Goal: Task Accomplishment & Management: Manage account settings

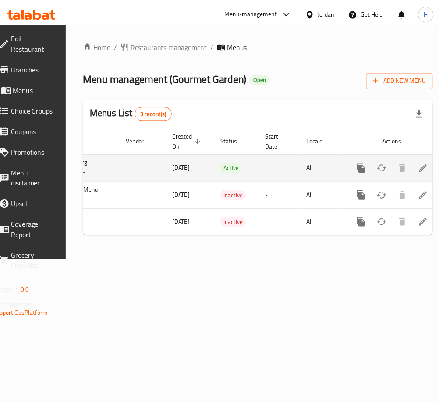
scroll to position [0, 97]
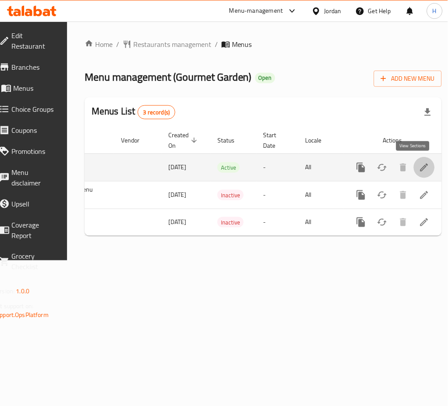
click at [419, 165] on icon "enhanced table" at bounding box center [424, 167] width 11 height 11
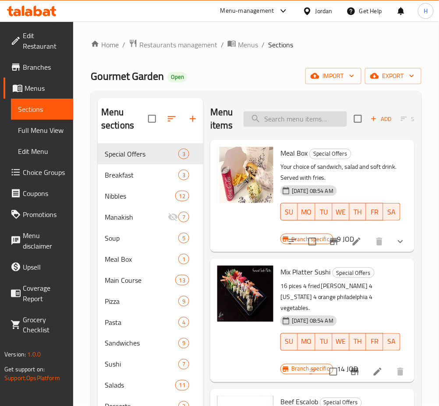
click at [293, 123] on input "search" at bounding box center [295, 118] width 103 height 15
type input "j"
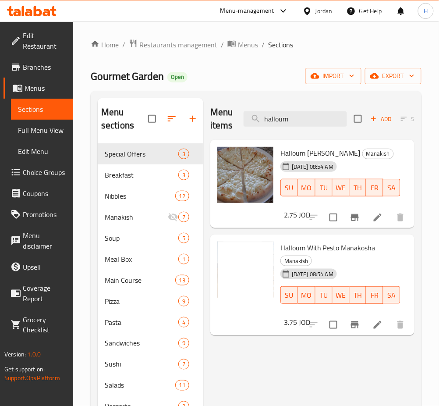
click at [299, 130] on div "Menu items halloum Add Sort Manage items" at bounding box center [312, 119] width 204 height 42
click at [300, 128] on div "Menu items halloum Add Sort Manage items" at bounding box center [312, 119] width 204 height 42
click at [300, 127] on input "halloum" at bounding box center [295, 118] width 103 height 15
click at [300, 125] on input "halloum" at bounding box center [295, 118] width 103 height 15
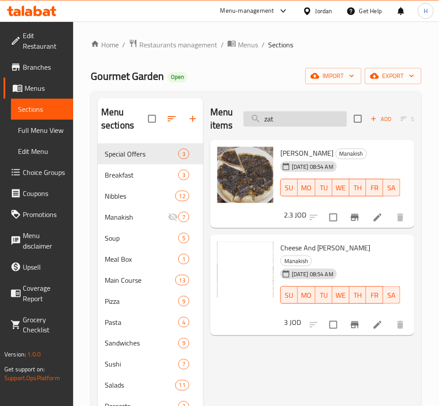
click at [320, 121] on input "zat" at bounding box center [295, 118] width 103 height 15
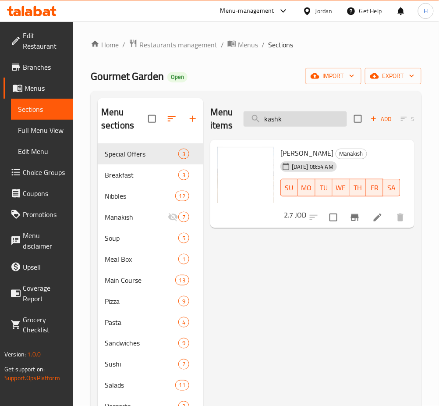
click at [305, 113] on input "kashk" at bounding box center [295, 118] width 103 height 15
click at [303, 111] on input "kashk" at bounding box center [295, 118] width 103 height 15
click at [304, 111] on input "kashk" at bounding box center [295, 118] width 103 height 15
click at [304, 110] on div "Menu items kashk Add Sort Manage items" at bounding box center [312, 119] width 204 height 42
click at [294, 121] on input "kashk" at bounding box center [295, 118] width 103 height 15
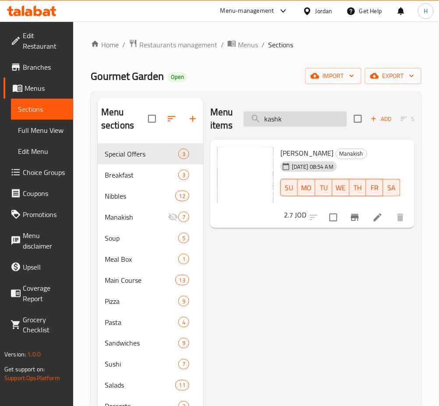
click at [294, 121] on input "kashk" at bounding box center [295, 118] width 103 height 15
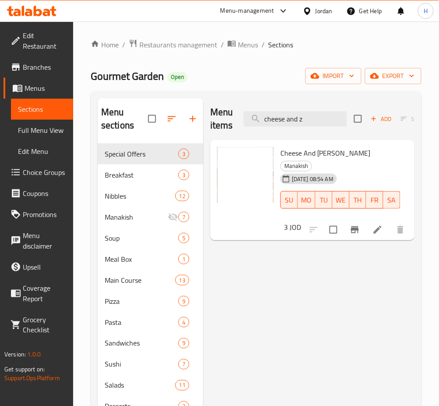
click at [302, 132] on div "Menu items cheese and z Add Sort Manage items" at bounding box center [312, 119] width 204 height 42
click at [302, 127] on div "Menu items cheese and z Add Sort Manage items" at bounding box center [312, 119] width 204 height 42
click at [303, 121] on input "cheese and z" at bounding box center [295, 118] width 103 height 15
click at [303, 120] on input "cheese and z" at bounding box center [295, 118] width 103 height 15
click at [303, 121] on input "cheese and z" at bounding box center [295, 118] width 103 height 15
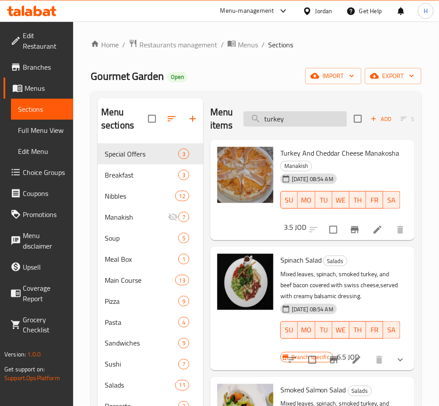
click at [277, 124] on input "turkey" at bounding box center [295, 118] width 103 height 15
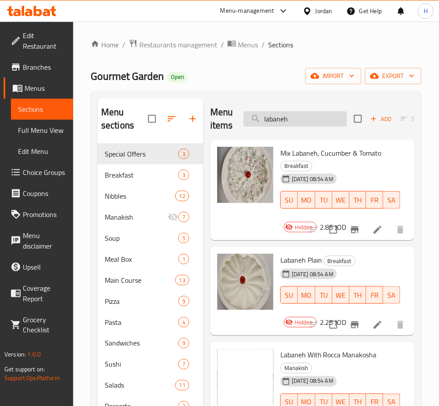
click at [289, 118] on input "labaneh" at bounding box center [295, 118] width 103 height 15
click at [289, 117] on input "labaneh" at bounding box center [295, 118] width 103 height 15
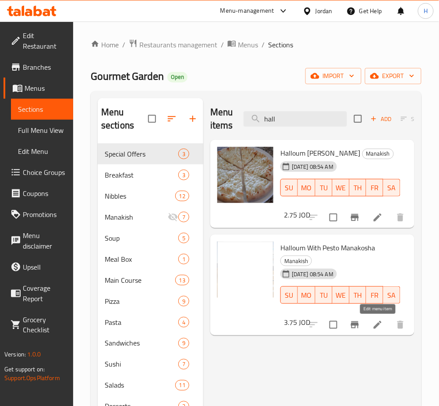
type input "hall"
click at [380, 321] on icon at bounding box center [377, 324] width 11 height 11
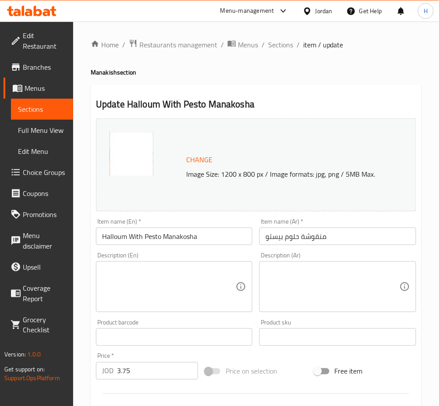
click at [151, 375] on input "3.75" at bounding box center [157, 371] width 81 height 18
type input "4"
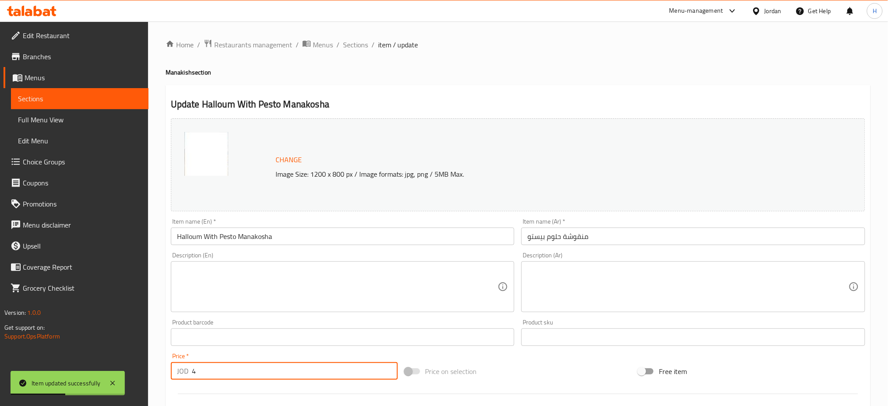
click at [354, 48] on span "Sections" at bounding box center [355, 44] width 25 height 11
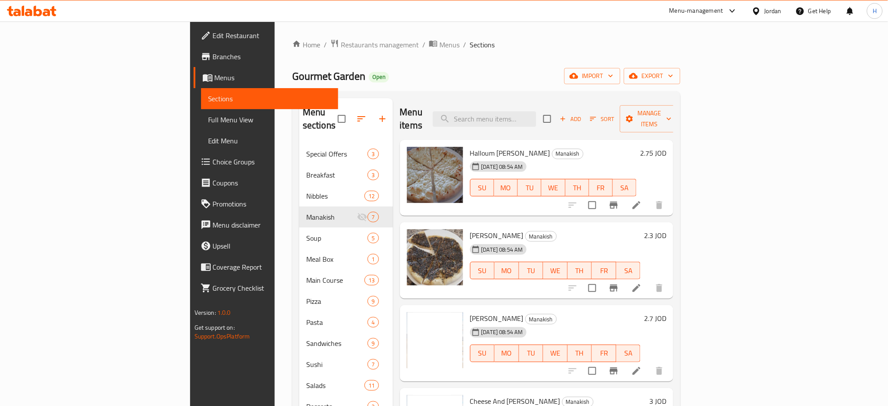
click at [30, 16] on div at bounding box center [32, 11] width 64 height 18
click at [25, 7] on icon at bounding box center [32, 11] width 50 height 11
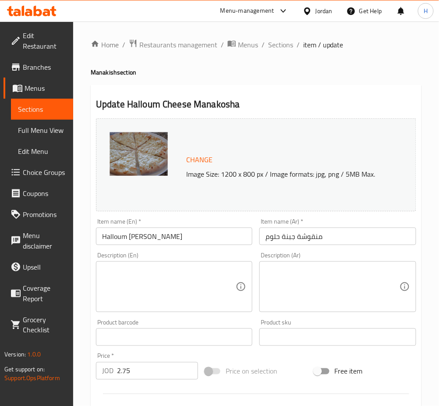
click at [154, 365] on input "2.75" at bounding box center [157, 371] width 81 height 18
type input "3.75"
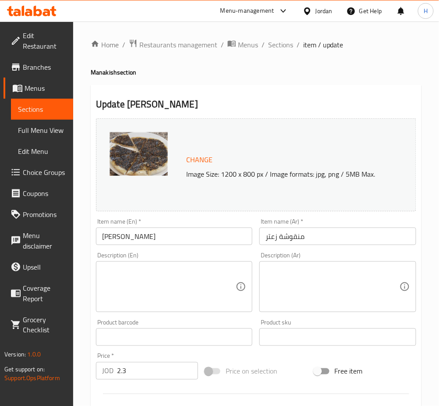
click at [151, 372] on input "2.3" at bounding box center [157, 371] width 81 height 18
type input "3.25"
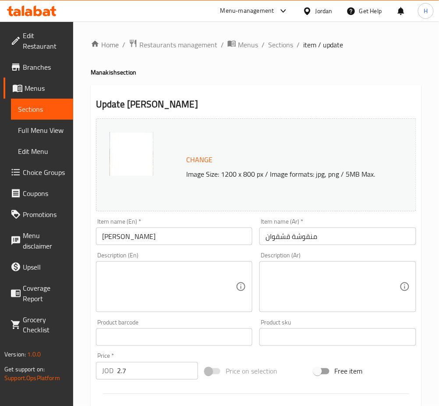
click at [159, 370] on input "2.7" at bounding box center [157, 371] width 81 height 18
type input "3.50"
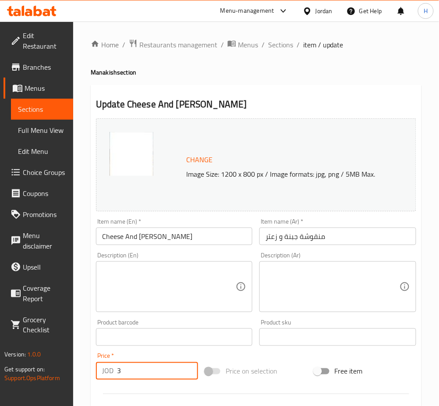
click at [154, 368] on input "3" at bounding box center [157, 371] width 81 height 18
type input "3.75"
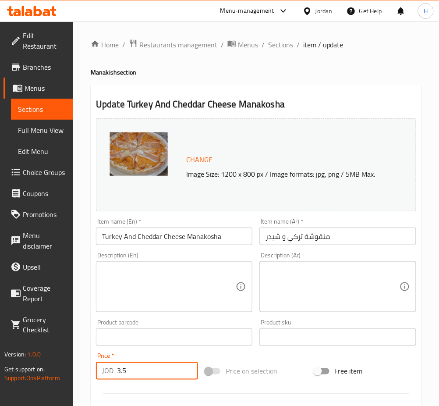
click at [145, 369] on input "3.5" at bounding box center [157, 371] width 81 height 18
type input "4.25"
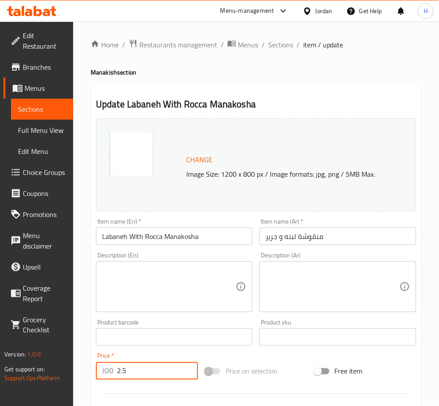
click at [160, 372] on input "2.5" at bounding box center [157, 371] width 81 height 18
type input "3.50"
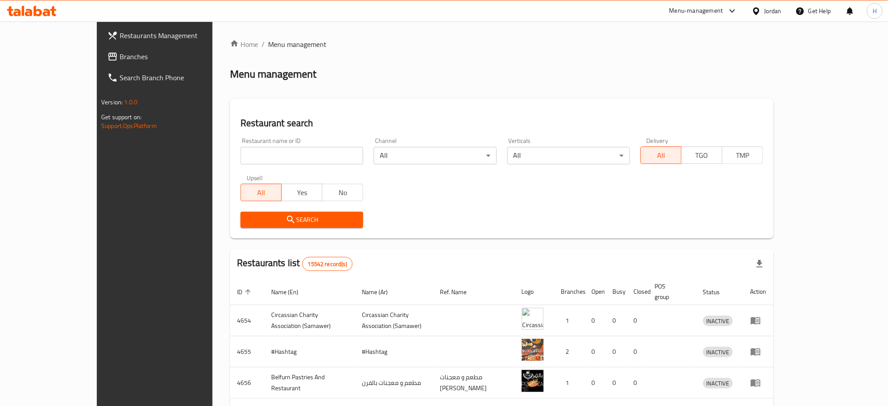
click at [120, 60] on span "Branches" at bounding box center [179, 56] width 119 height 11
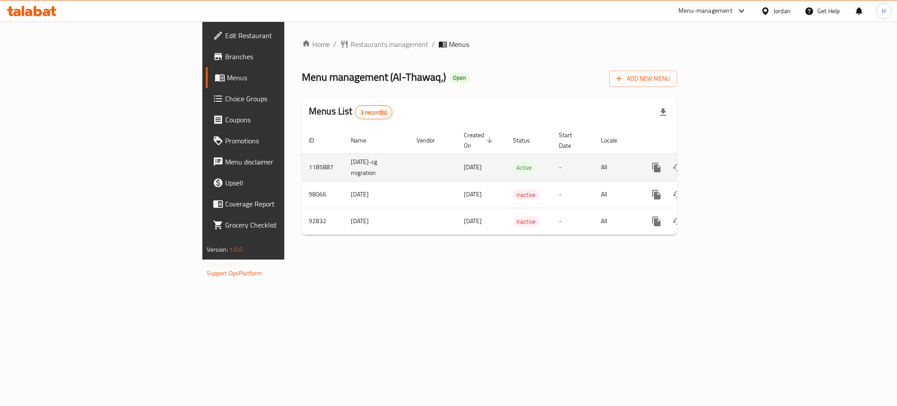
click icon "enhanced table"
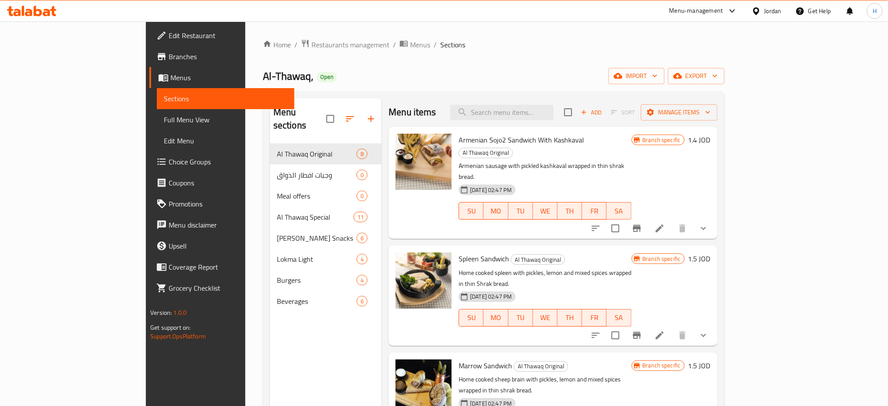
click div "Menu sections Al Thawaq Original 8 وجبات افطار الذواق 0 Meal offers 0 Al Thawaq…"
click span "Branches"
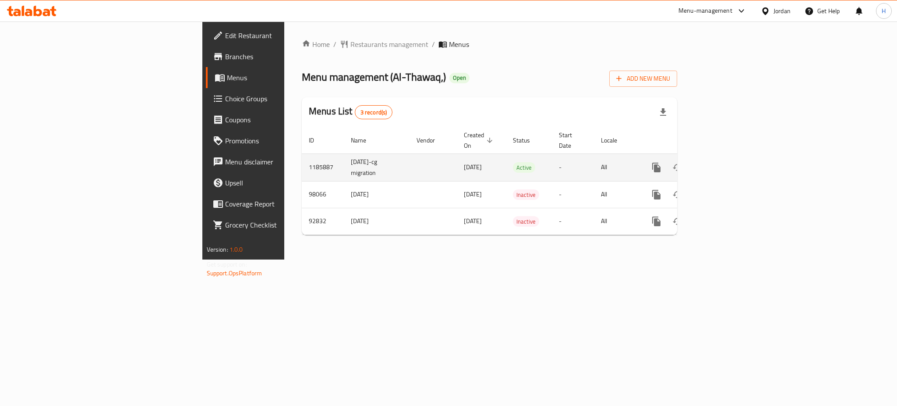
click at [730, 157] on div "enhanced table" at bounding box center [688, 167] width 84 height 21
click at [725, 162] on icon "enhanced table" at bounding box center [720, 167] width 11 height 11
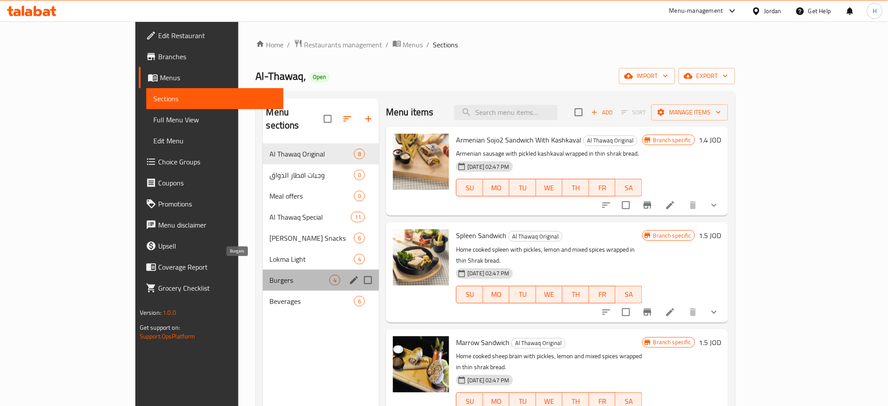
click at [270, 275] on span "Burgers" at bounding box center [300, 280] width 60 height 11
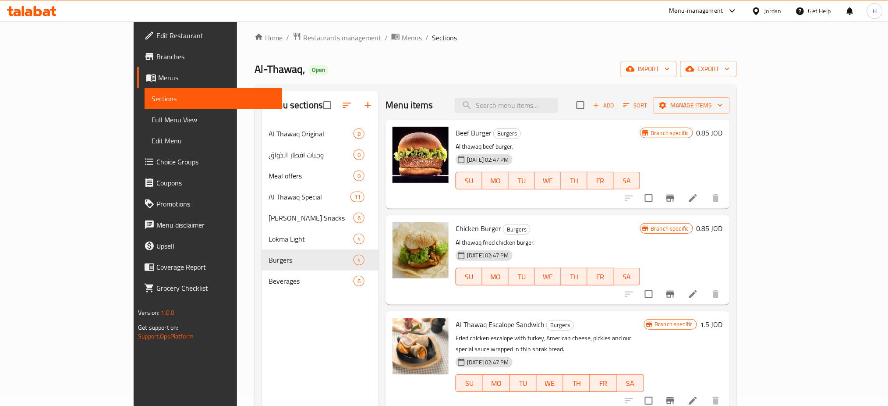
scroll to position [6, 0]
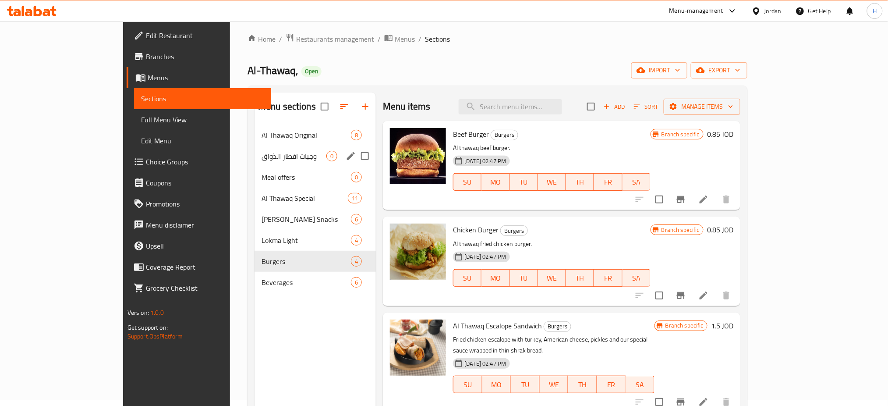
click at [262, 137] on span "Al Thawaq Original" at bounding box center [306, 135] width 89 height 11
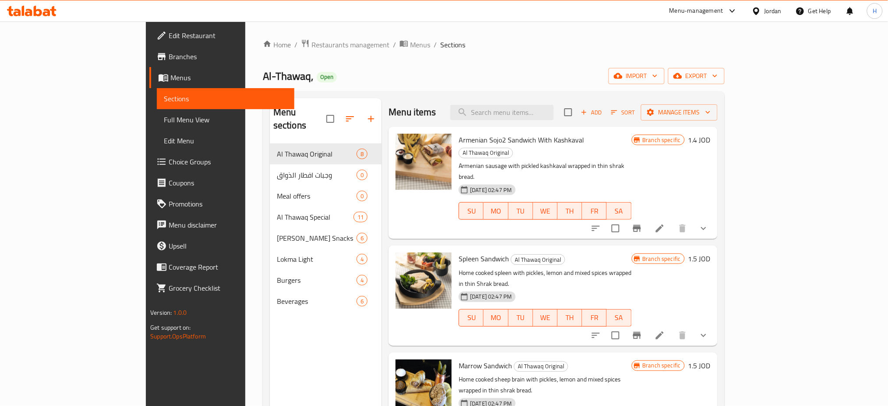
click at [270, 332] on div "Menu sections Al Thawaq Original 8 وجبات افطار الذواق 0 Meal offers 0 Al Thawaq…" at bounding box center [326, 301] width 112 height 406
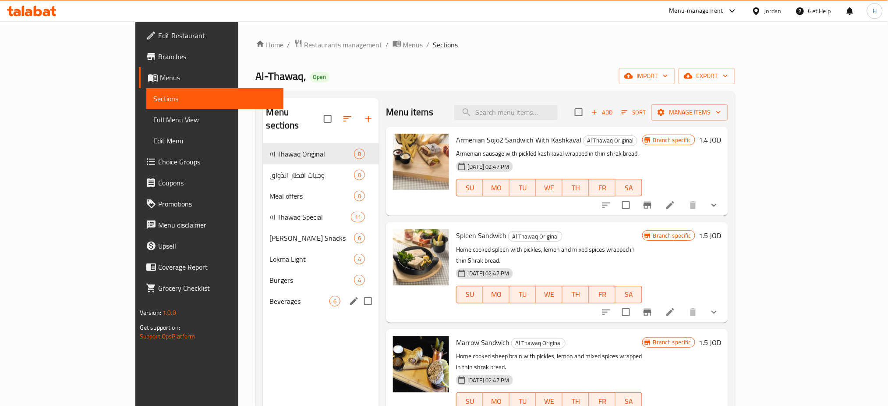
click at [263, 308] on div "Menu sections Al Thawaq Original 8 وجبات افطار الذواق 0 Meal offers 0 Al Thawaq…" at bounding box center [321, 301] width 117 height 406
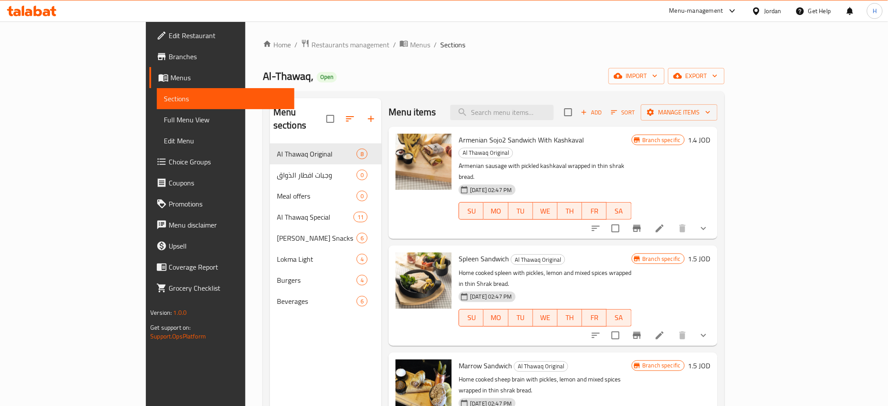
click at [283, 365] on div "Menu sections Al Thawaq Original 8 وجبات افطار الذواق 0 Meal offers 0 Al Thawaq…" at bounding box center [326, 301] width 112 height 406
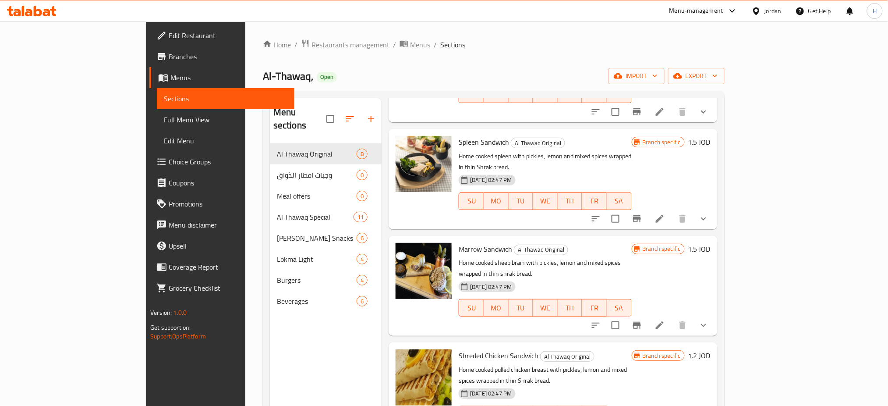
click at [270, 335] on div "Menu sections Al Thawaq Original 8 وجبات افطار الذواق 0 Meal offers 0 Al Thawaq…" at bounding box center [326, 301] width 112 height 406
click at [26, 9] on icon at bounding box center [28, 12] width 7 height 7
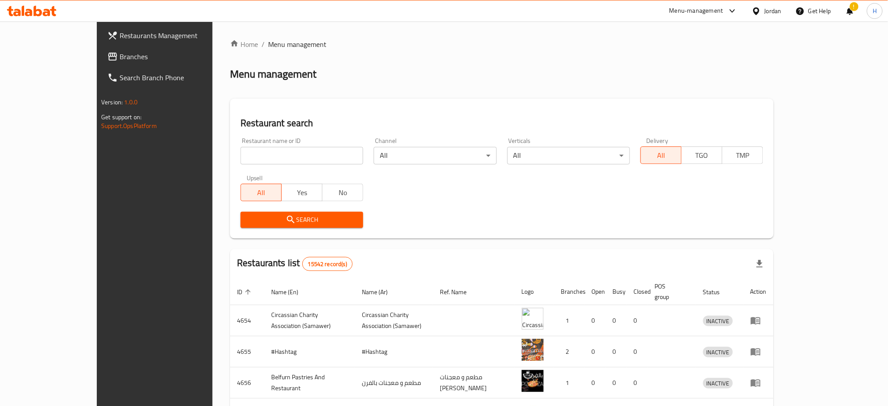
click at [120, 61] on span "Branches" at bounding box center [179, 56] width 119 height 11
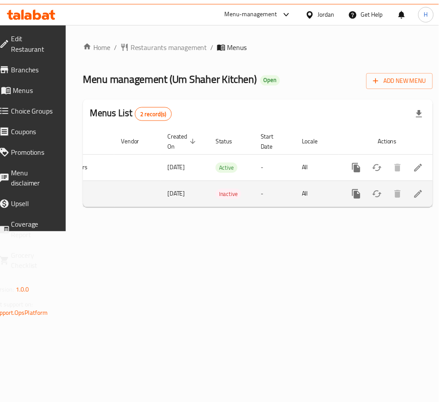
scroll to position [0, 97]
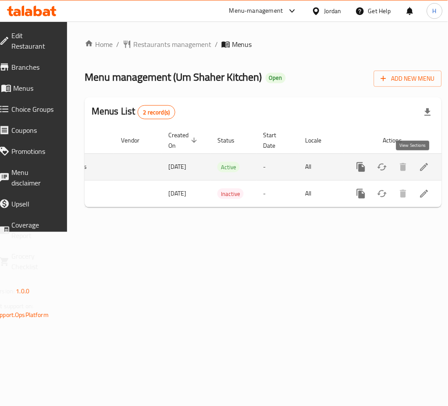
click at [414, 173] on link "enhanced table" at bounding box center [424, 166] width 21 height 21
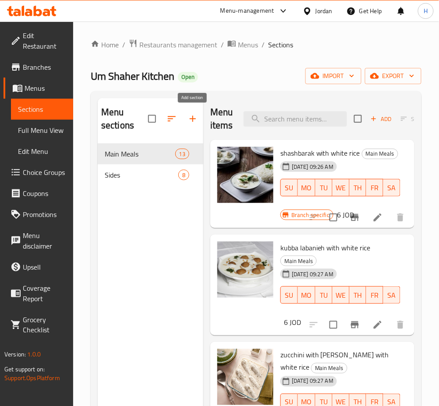
click at [199, 118] on button "button" at bounding box center [192, 118] width 21 height 21
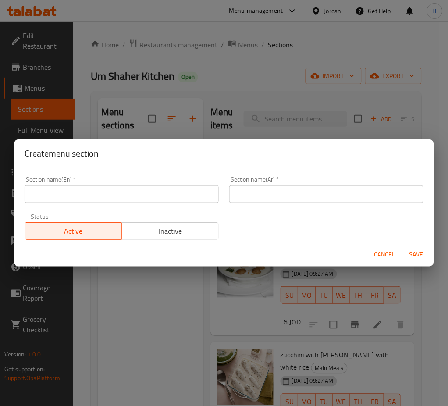
drag, startPoint x: 150, startPoint y: 193, endPoint x: 170, endPoint y: 182, distance: 22.0
click at [150, 193] on input "text" at bounding box center [122, 194] width 194 height 18
type input "Burgers"
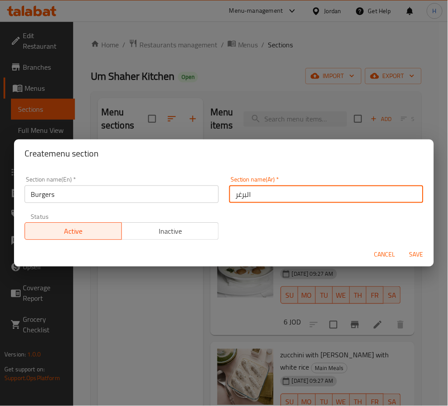
type input "البرغر"
type button "0"
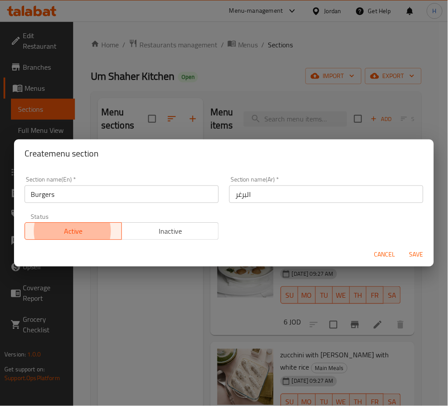
type button "1"
click at [402, 247] on button "Save" at bounding box center [416, 255] width 28 height 16
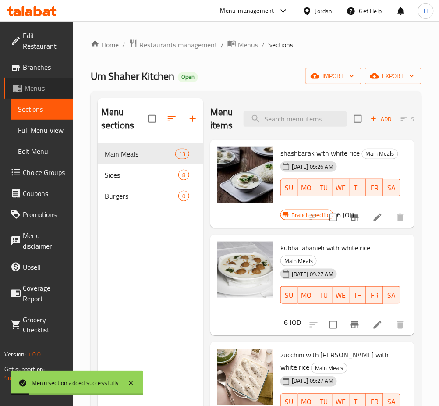
click at [46, 83] on span "Menus" at bounding box center [46, 88] width 42 height 11
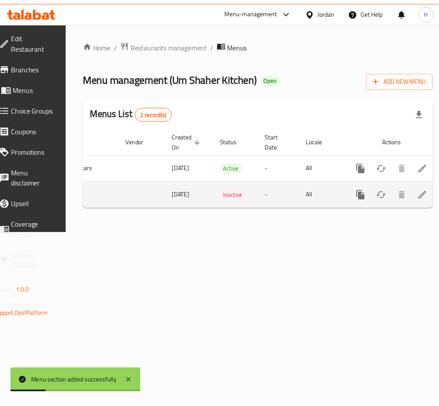
scroll to position [0, 97]
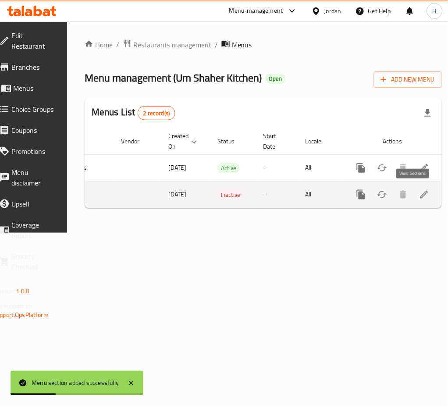
click at [419, 196] on icon "enhanced table" at bounding box center [424, 194] width 11 height 11
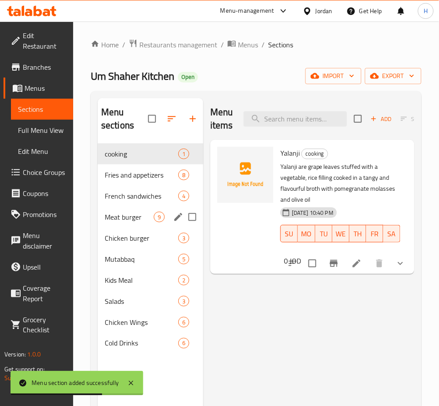
click at [122, 221] on span "Meat burger" at bounding box center [129, 217] width 49 height 11
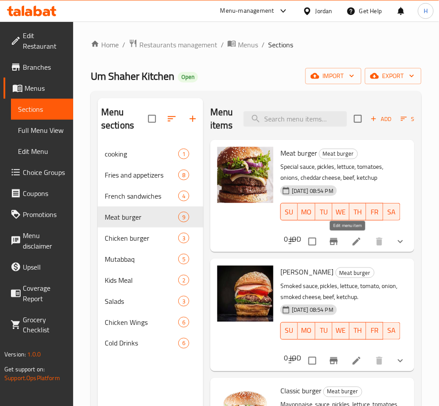
click at [351, 243] on icon at bounding box center [356, 241] width 11 height 11
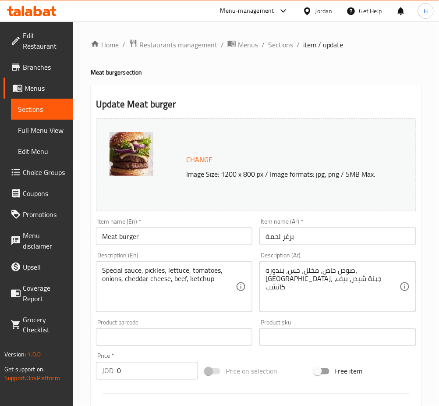
click at [39, 90] on span "Menus" at bounding box center [46, 88] width 42 height 11
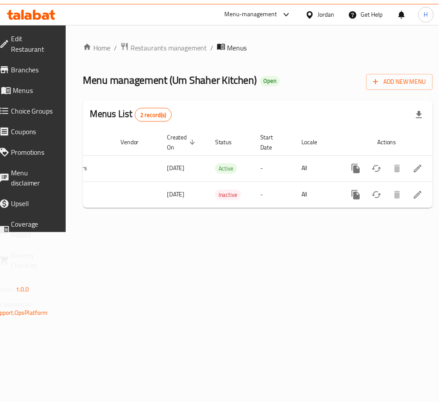
scroll to position [0, 97]
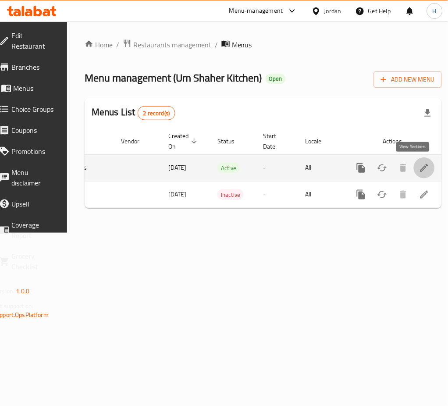
click at [419, 167] on icon "enhanced table" at bounding box center [424, 168] width 11 height 11
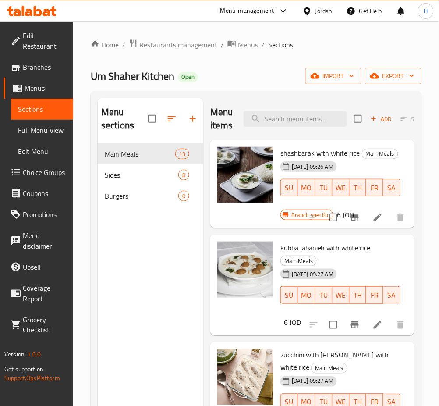
click at [147, 274] on div "Menu sections Main Meals 13 Sides 8 Burgers 0" at bounding box center [151, 301] width 106 height 406
click at [128, 201] on span "Burgers" at bounding box center [129, 196] width 49 height 11
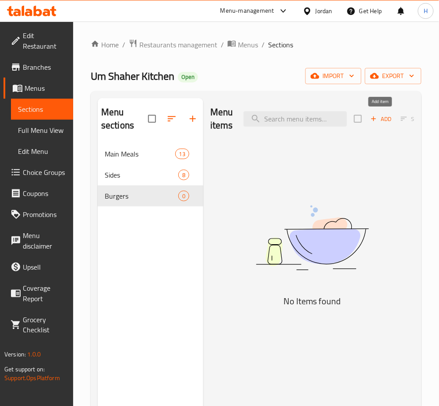
click at [373, 120] on icon "button" at bounding box center [373, 119] width 5 height 5
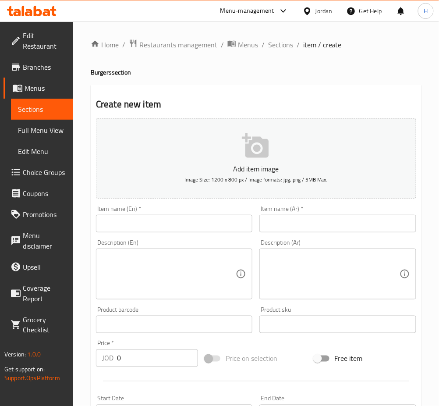
click at [177, 215] on input "text" at bounding box center [174, 224] width 156 height 18
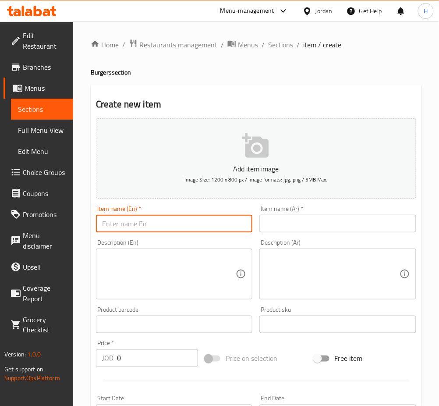
click at [183, 217] on input "text" at bounding box center [174, 224] width 156 height 18
type input "<"
type input "Meat Burger 100 g"
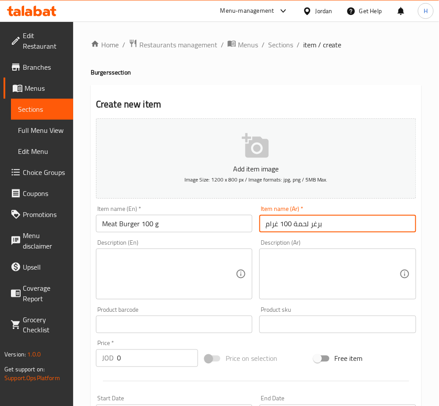
type input "برغر لحمة 100 غرام"
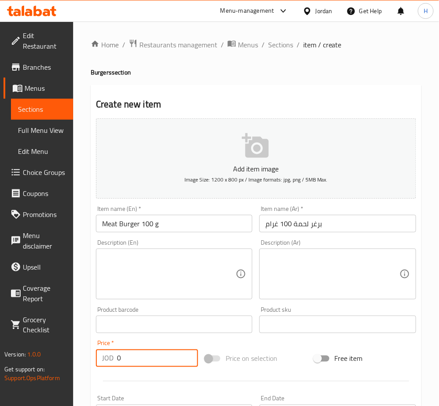
click at [159, 357] on input "0" at bounding box center [157, 358] width 81 height 18
type input "1.75"
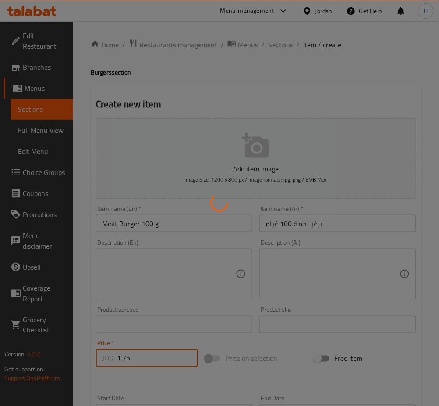
type input "0"
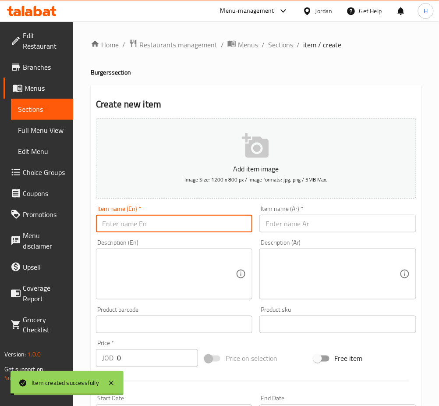
click at [176, 229] on input "text" at bounding box center [174, 224] width 156 height 18
type input "Meat Burger 150 g"
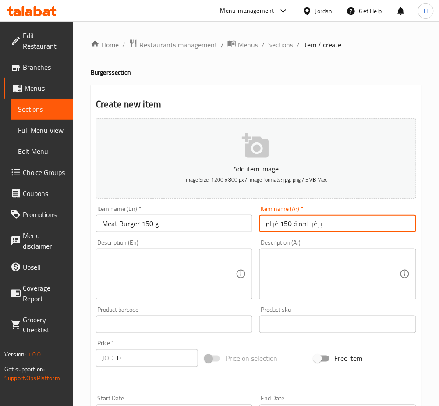
type input "برغر لحمة 150 غرام"
click at [130, 357] on input "0" at bounding box center [157, 358] width 81 height 18
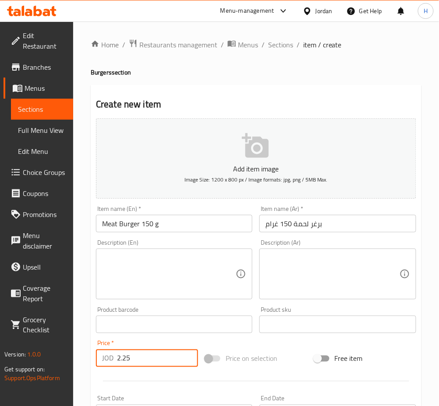
type input "2.25"
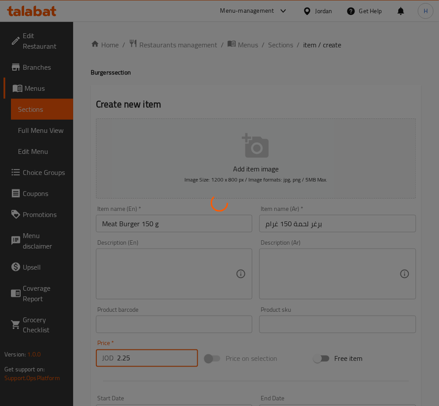
type input "0"
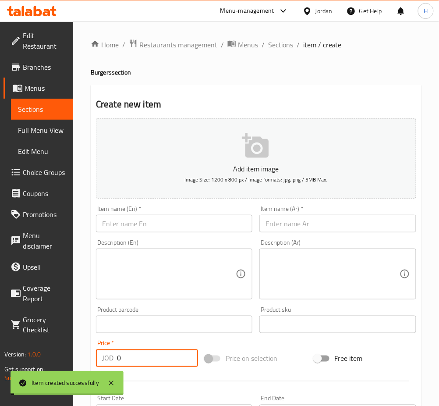
click at [199, 232] on input "text" at bounding box center [174, 224] width 156 height 18
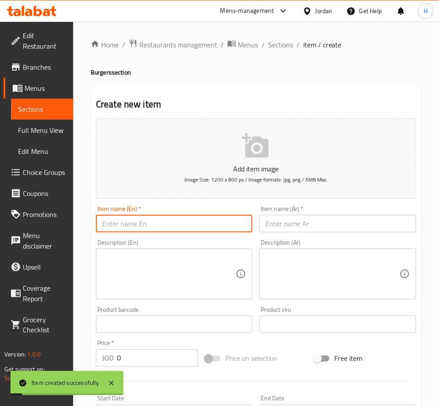
type input "B"
type input "Meat Burger 200 g"
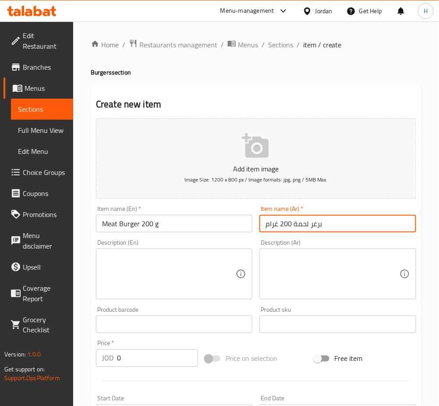
type input "برغر لحمة 200 غرام"
click at [142, 352] on input "0" at bounding box center [157, 358] width 81 height 18
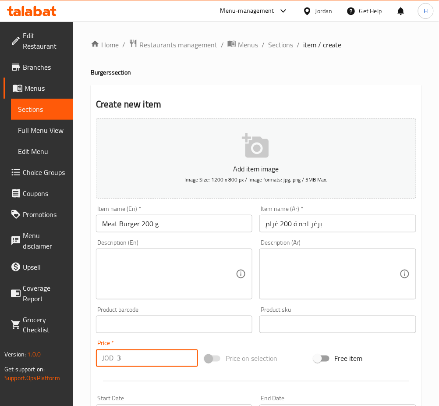
type input "3"
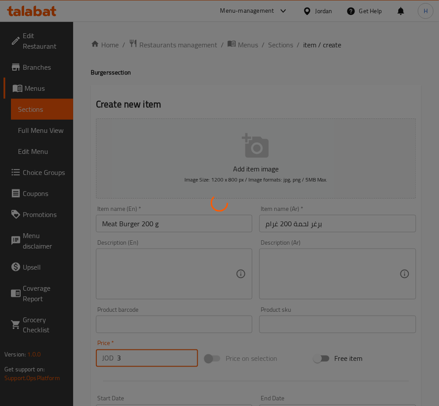
type input "0"
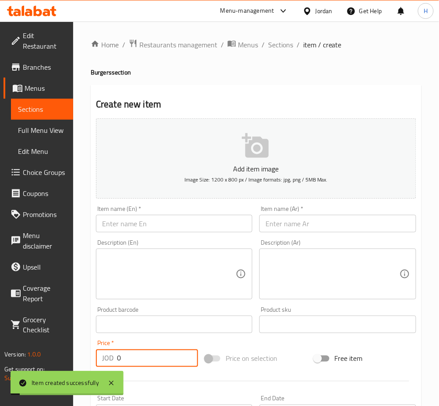
click at [227, 229] on input "text" at bounding box center [174, 224] width 156 height 18
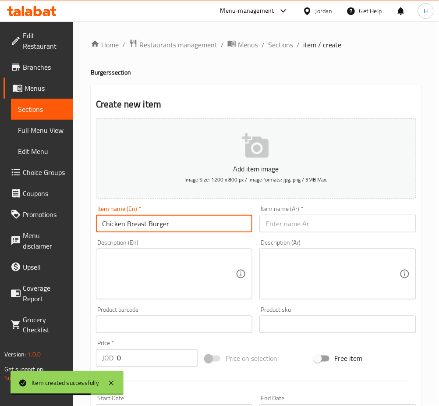
type input "Chicken Breast Burger"
click at [227, 229] on input "Chicken Breast Burger" at bounding box center [174, 224] width 156 height 18
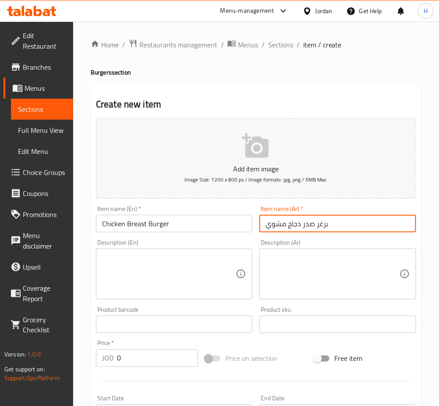
type input "برغر صدر دجاج مشوي"
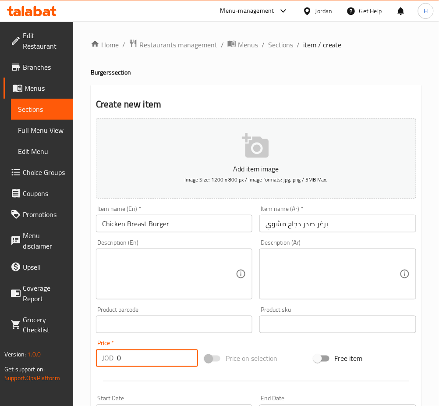
click at [172, 365] on input "0" at bounding box center [157, 358] width 81 height 18
type input "2"
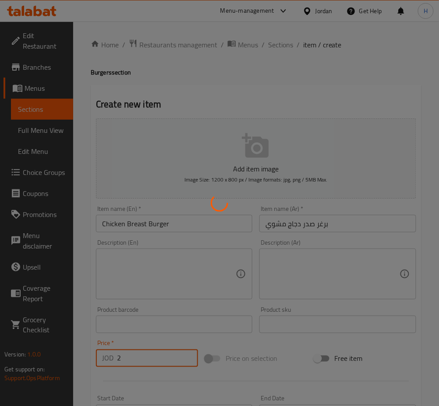
click at [181, 227] on div at bounding box center [219, 203] width 439 height 406
type input "0"
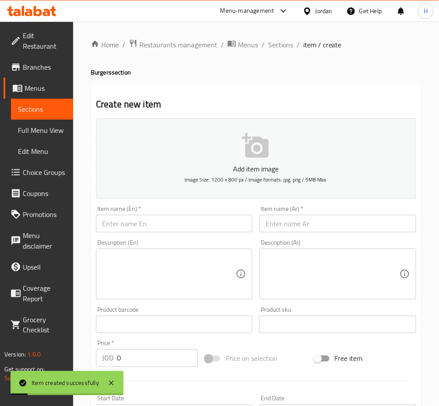
click at [209, 219] on input "text" at bounding box center [174, 224] width 156 height 18
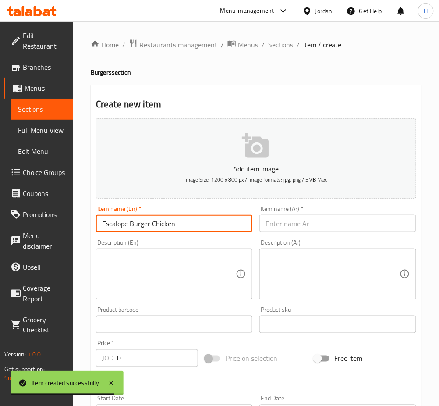
type input "Escalope Burger Chicken"
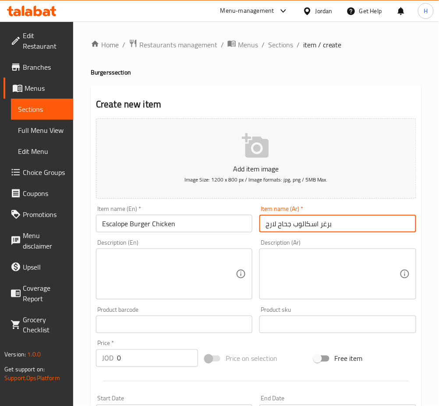
type input "برغر اسكالوب جحاح لارج"
click at [209, 219] on input "Escalope Burger Chicken" at bounding box center [174, 224] width 156 height 18
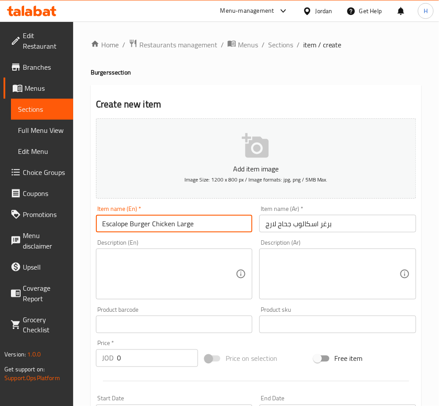
type input "Escalope Burger Chicken Large"
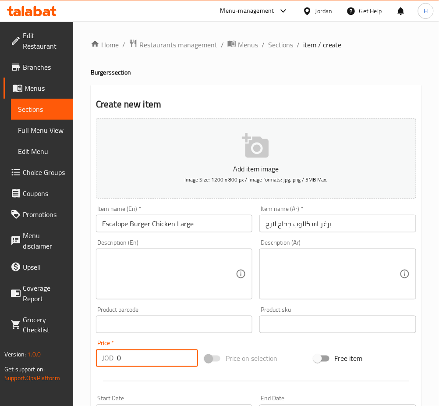
click at [145, 356] on input "0" at bounding box center [157, 358] width 81 height 18
type input "1.75"
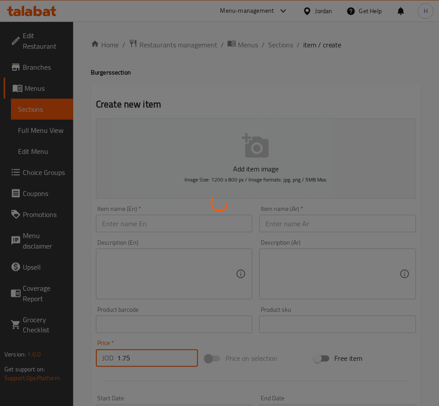
type input "0"
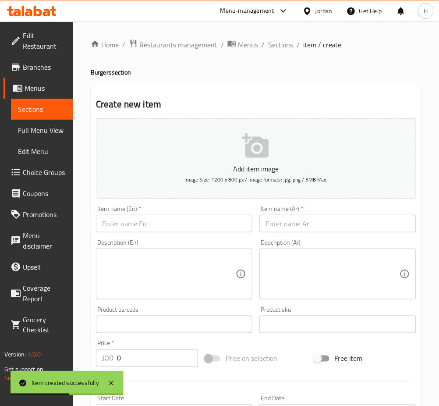
click at [284, 46] on span "Sections" at bounding box center [280, 44] width 25 height 11
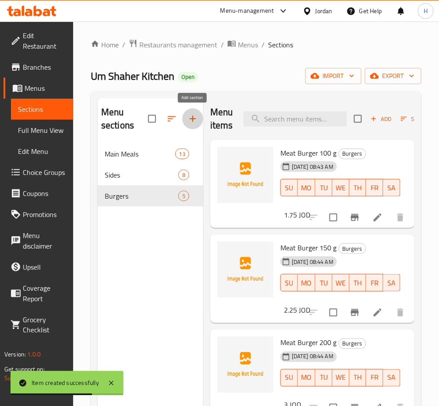
click at [195, 121] on icon "button" at bounding box center [193, 118] width 11 height 11
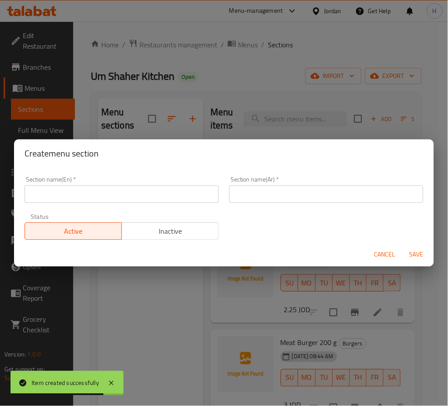
click at [163, 202] on input "text" at bounding box center [122, 194] width 194 height 18
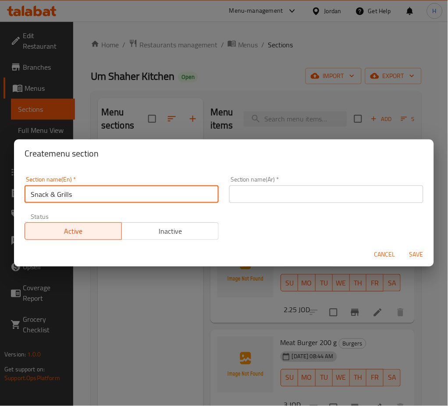
type input "Snack & Grills"
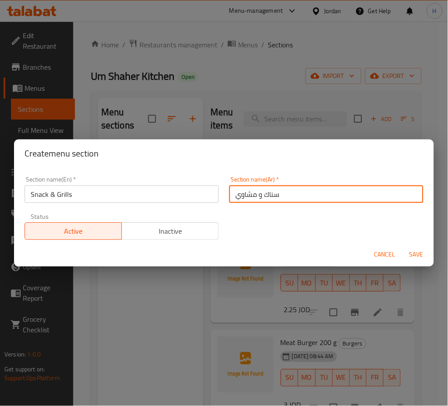
type input "سناك و مشاوي"
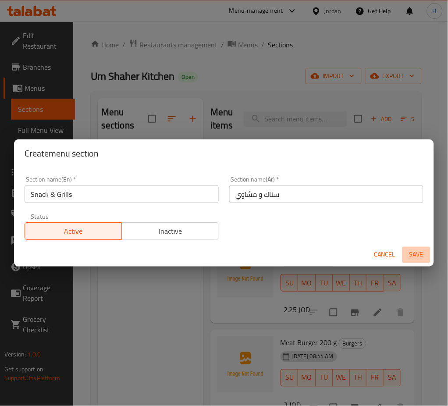
click at [415, 255] on span "Save" at bounding box center [416, 254] width 21 height 11
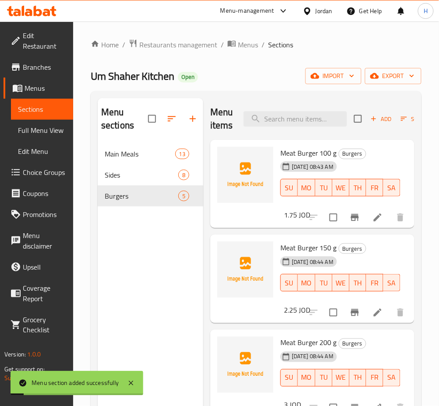
click at [184, 284] on div "Menu sections Main Meals 13 Sides 8 Burgers 5" at bounding box center [151, 301] width 106 height 406
click at [155, 240] on div "Menu sections Main Meals 13 Sides 8 Burgers 5" at bounding box center [151, 301] width 106 height 406
click at [143, 217] on span "Snack & Grills" at bounding box center [129, 217] width 49 height 11
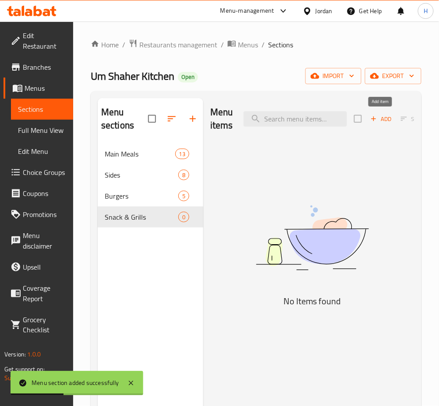
click at [377, 123] on span "Add" at bounding box center [381, 119] width 24 height 10
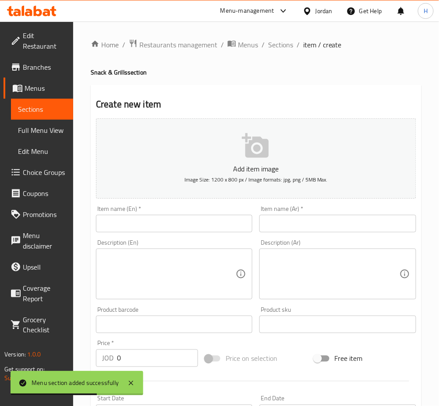
click at [187, 216] on input "text" at bounding box center [174, 224] width 156 height 18
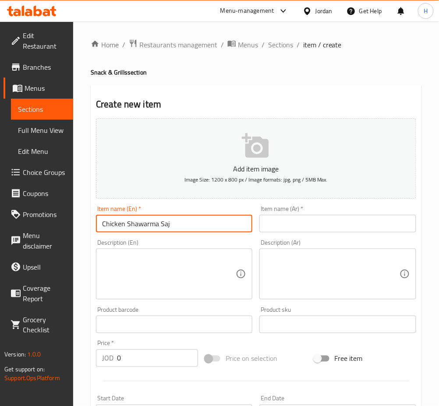
type input "Chicken Shawarma Saj"
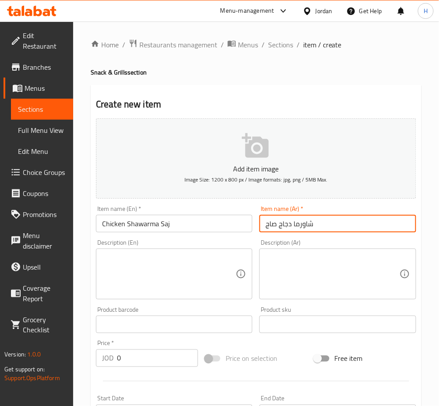
type input "شاورما دجاج صاج"
click at [133, 358] on input "0" at bounding box center [157, 358] width 81 height 18
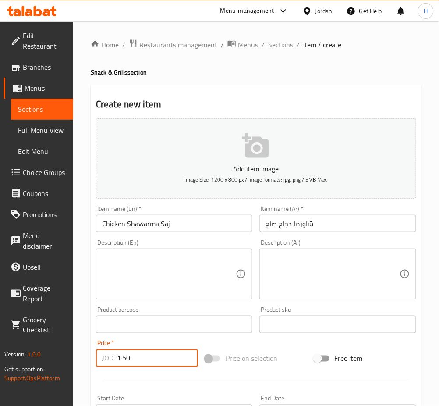
type input "1.50"
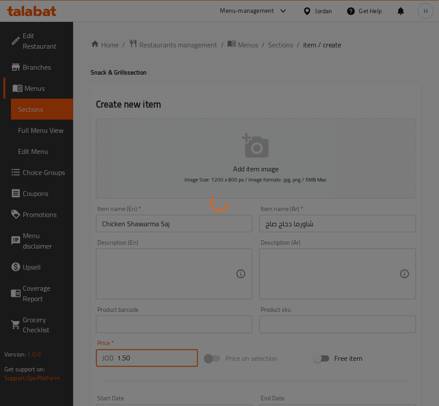
type input "0"
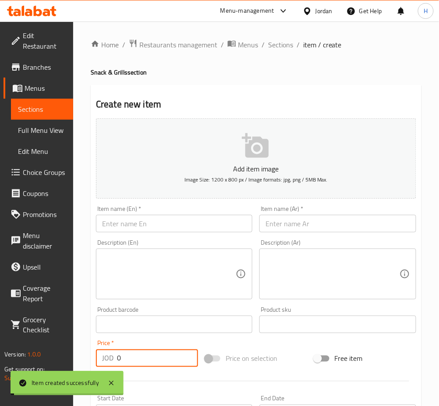
click at [195, 229] on input "text" at bounding box center [174, 224] width 156 height 18
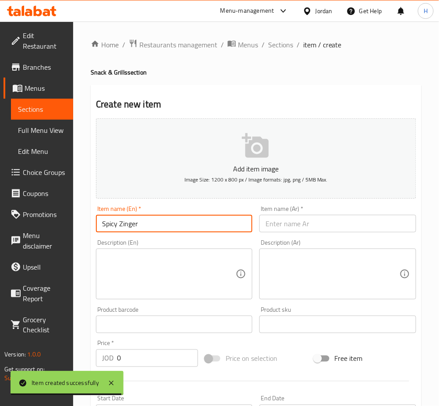
type input "Spicy Zinger"
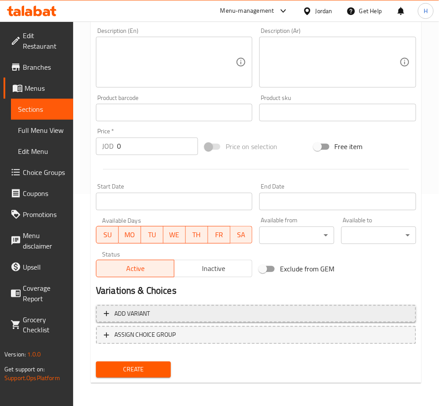
type input "زينجر حار"
click at [152, 316] on span "Add variant" at bounding box center [256, 313] width 305 height 11
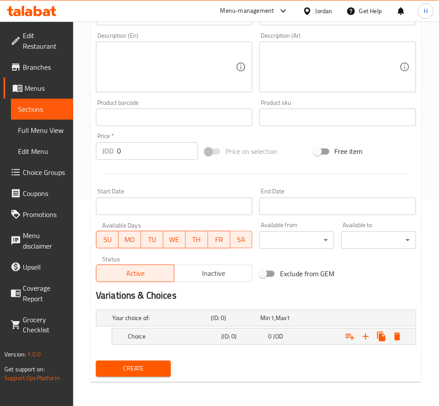
drag, startPoint x: 162, startPoint y: 342, endPoint x: 176, endPoint y: 351, distance: 16.4
click at [162, 341] on div "Choice" at bounding box center [173, 336] width 94 height 12
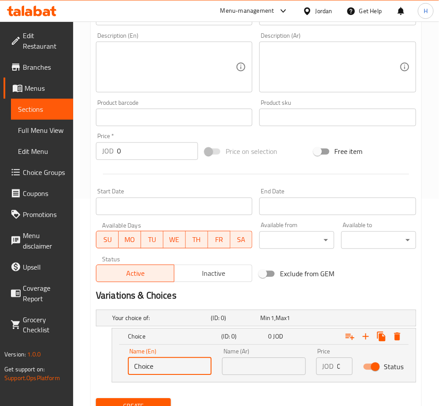
click at [170, 369] on input "Choice" at bounding box center [170, 367] width 84 height 18
drag, startPoint x: 170, startPoint y: 369, endPoint x: 163, endPoint y: 371, distance: 6.9
click at [170, 369] on input "Choice" at bounding box center [170, 367] width 84 height 18
type input "french"
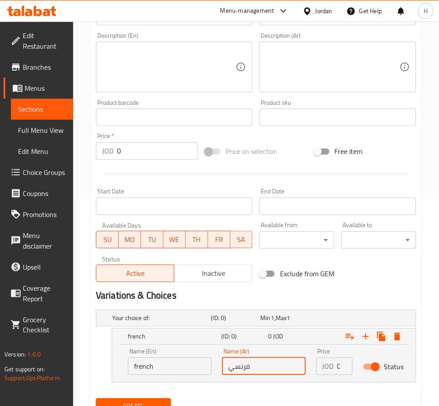
type input "فرنسي"
type input "2"
click at [364, 335] on icon "Expand" at bounding box center [366, 336] width 11 height 11
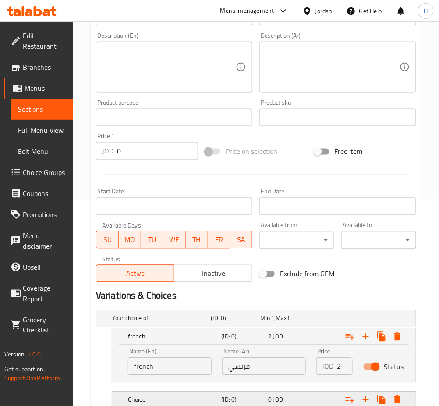
scroll to position [270, 0]
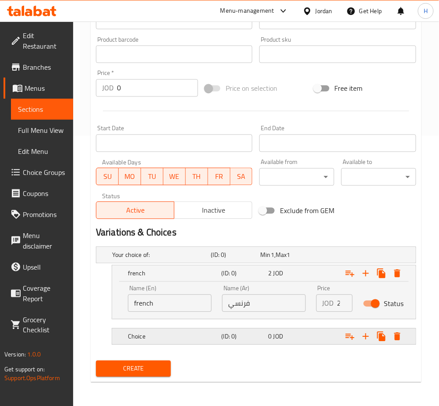
click at [211, 334] on h5 "Choice" at bounding box center [173, 336] width 90 height 9
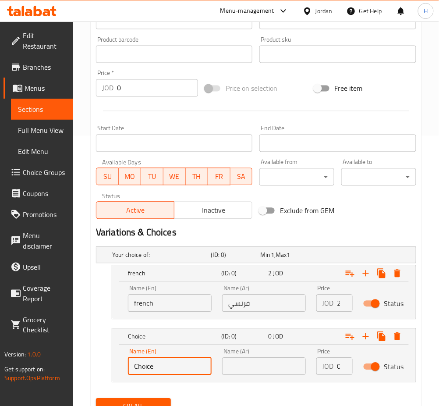
click at [188, 362] on input "Choice" at bounding box center [170, 367] width 84 height 18
type input "Shirak"
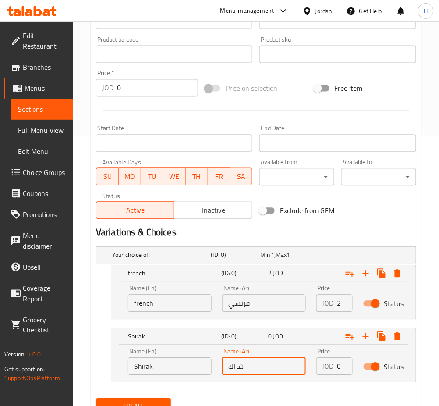
type input "شراك"
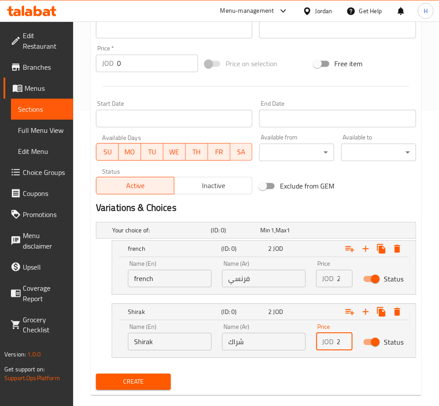
scroll to position [308, 0]
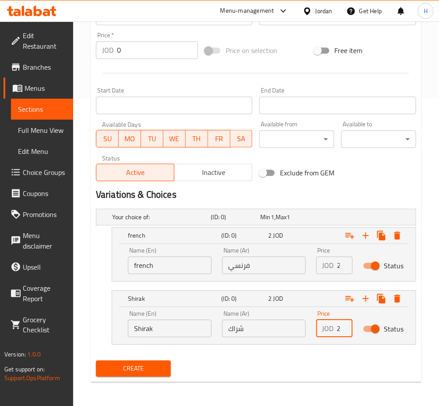
type input "2"
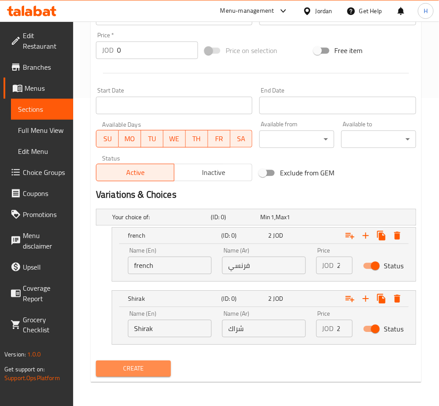
click at [142, 370] on span "Create" at bounding box center [133, 368] width 61 height 11
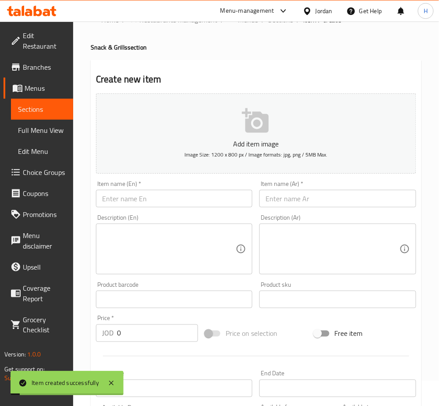
scroll to position [0, 0]
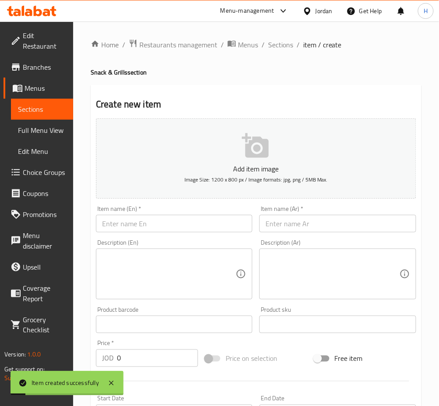
click at [203, 219] on input "text" at bounding box center [174, 224] width 156 height 18
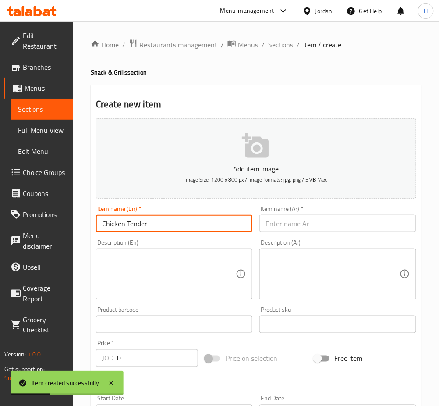
type input "Chicken Tender"
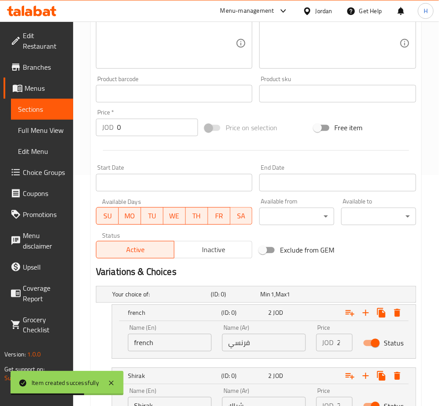
scroll to position [308, 0]
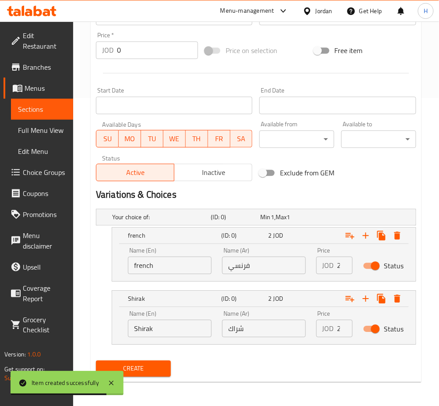
type input "دجاج تيندر"
click at [162, 363] on span "Create" at bounding box center [133, 368] width 61 height 11
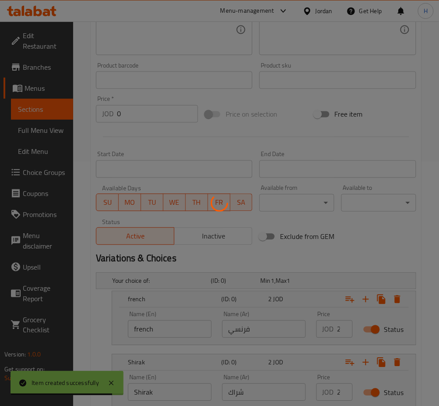
scroll to position [16, 0]
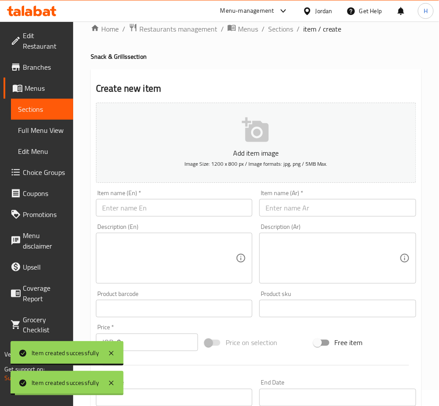
click at [168, 203] on input "text" at bounding box center [174, 208] width 156 height 18
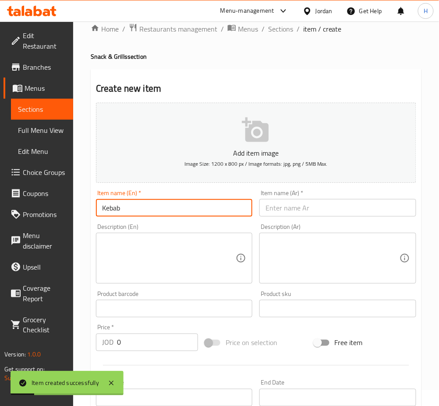
type input "Kebab"
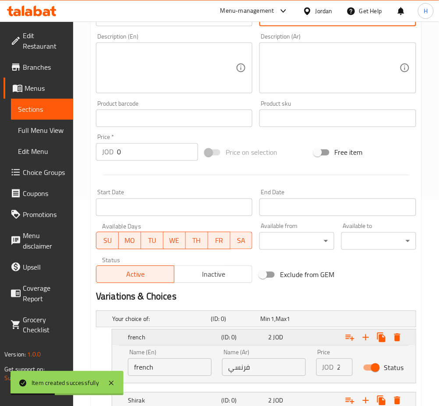
scroll to position [308, 0]
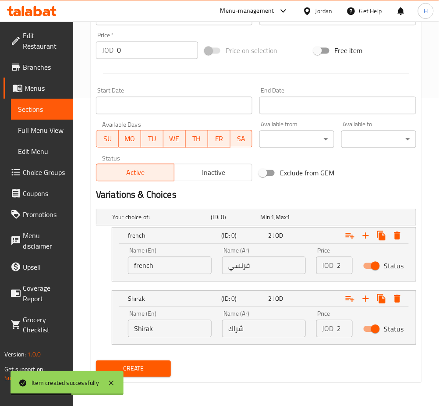
type input "كباب"
click at [172, 259] on input "french" at bounding box center [170, 266] width 84 height 18
click at [172, 258] on input "french" at bounding box center [170, 266] width 84 height 18
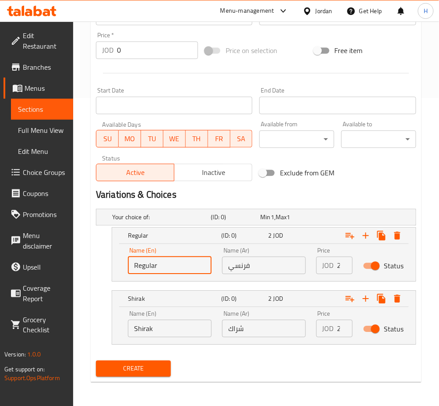
type input "Regular"
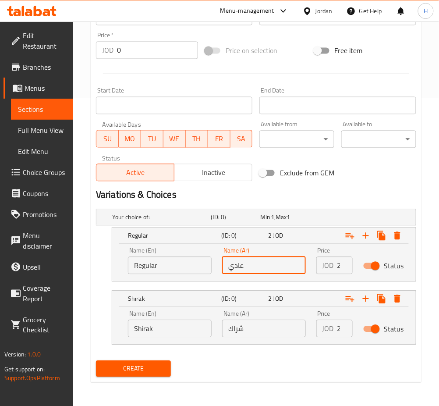
type input "عادي"
click at [171, 333] on input "Shirak" at bounding box center [170, 329] width 84 height 18
click at [172, 332] on input "Shirak" at bounding box center [170, 329] width 84 height 18
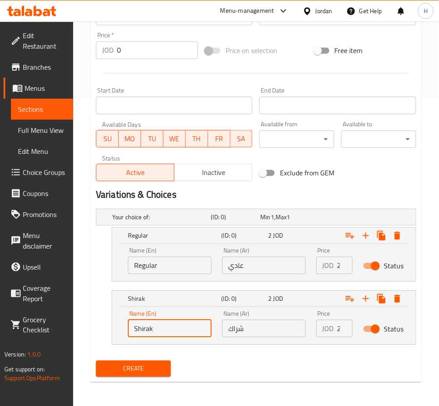
click at [142, 365] on span "Create" at bounding box center [133, 368] width 61 height 11
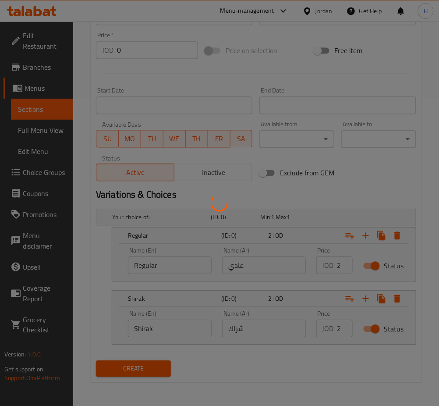
scroll to position [16, 0]
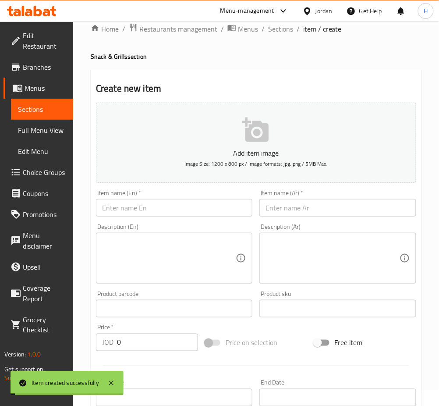
click at [188, 208] on input "text" at bounding box center [174, 208] width 156 height 18
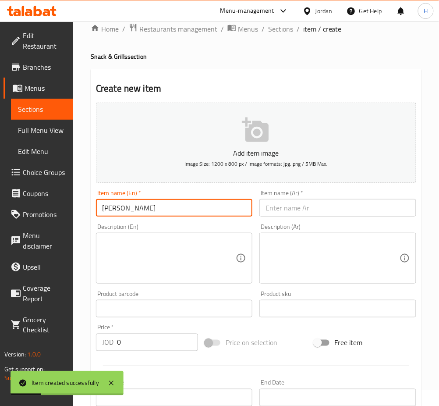
type input "[PERSON_NAME]"
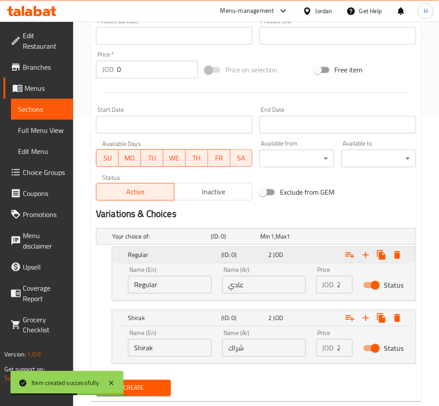
scroll to position [308, 0]
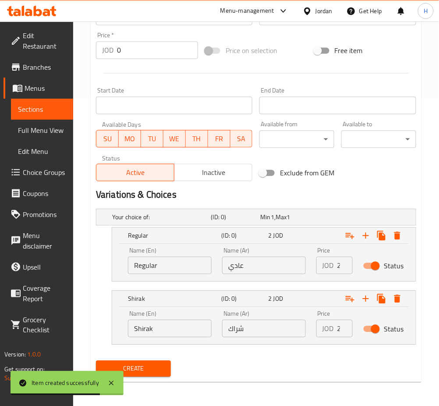
type input "شيش طاووق"
click at [158, 372] on span "Create" at bounding box center [133, 368] width 61 height 11
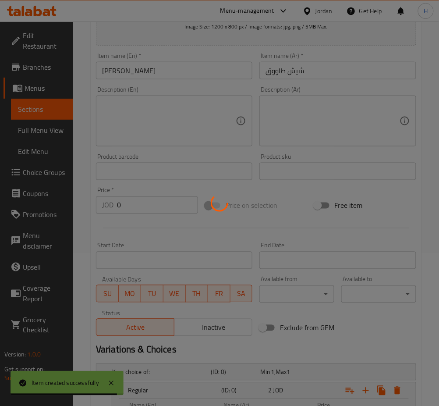
scroll to position [0, 0]
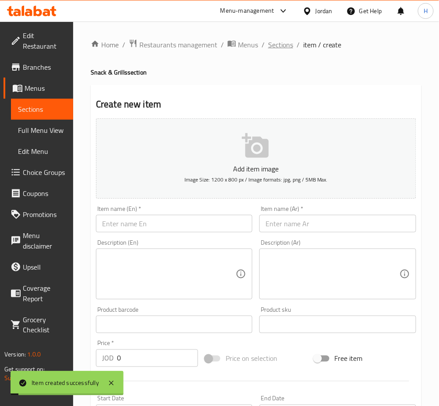
click at [280, 47] on span "Sections" at bounding box center [280, 44] width 25 height 11
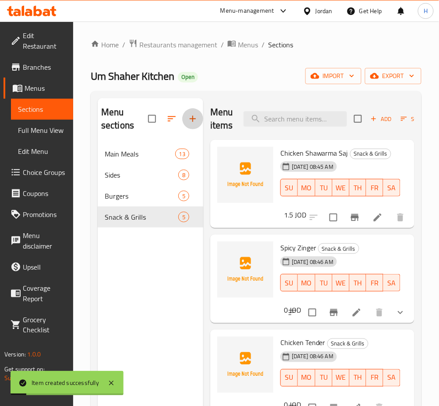
click at [197, 125] on button "button" at bounding box center [192, 118] width 21 height 21
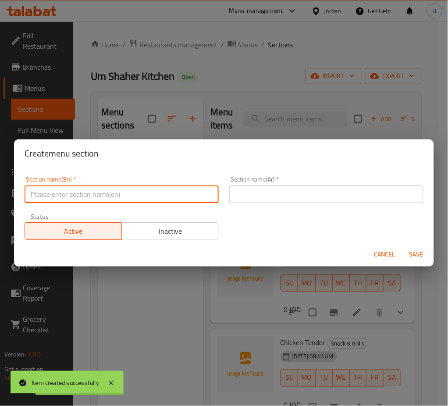
click at [163, 199] on input "text" at bounding box center [122, 194] width 194 height 18
type input "Drinks"
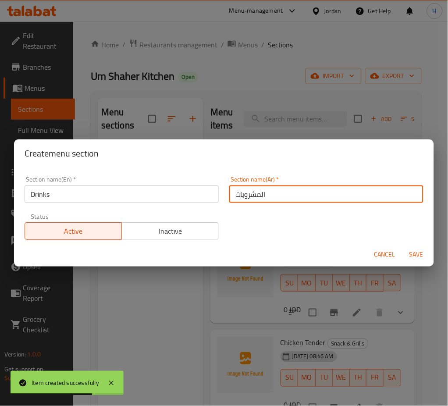
type input "المشروبات"
type button "0"
type button "1"
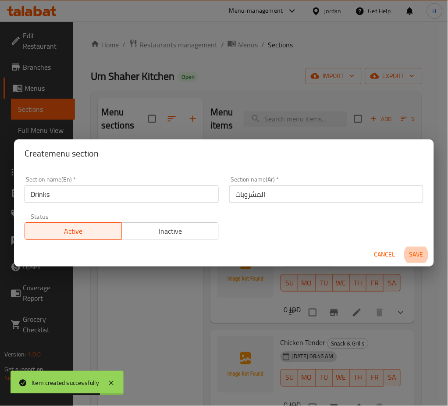
click at [402, 247] on button "Save" at bounding box center [416, 255] width 28 height 16
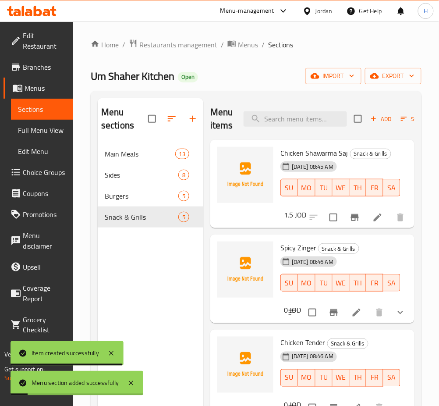
click at [167, 281] on div "Menu sections Main Meals 13 Sides 8 Burgers 5 Snack & Grills 5" at bounding box center [151, 301] width 106 height 406
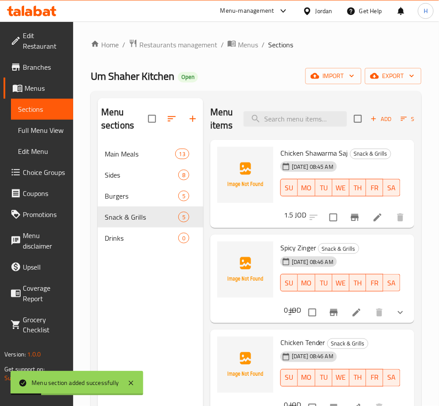
click at [135, 241] on span "Drinks" at bounding box center [142, 238] width 74 height 11
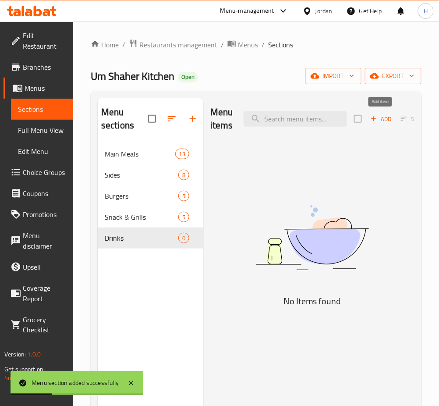
click at [381, 120] on span "Add" at bounding box center [381, 119] width 24 height 10
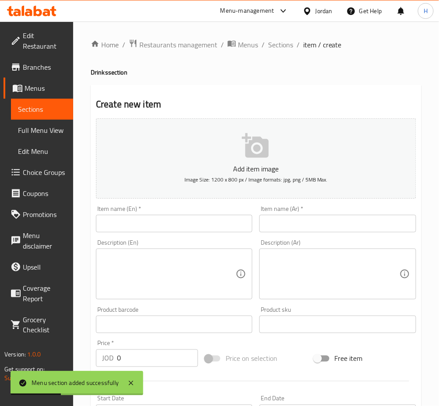
click at [212, 226] on input "text" at bounding box center [174, 224] width 156 height 18
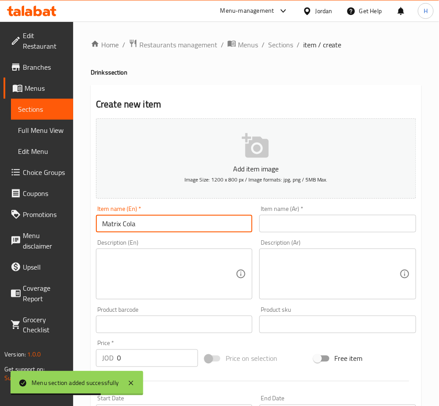
type input "Matrix Cola"
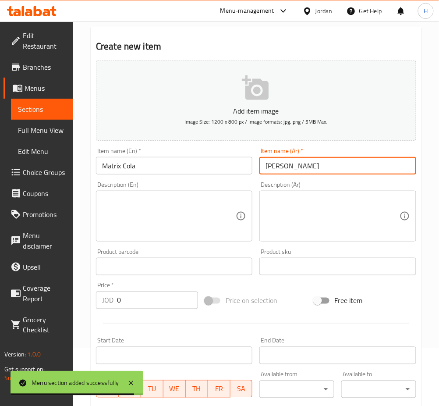
scroll to position [117, 0]
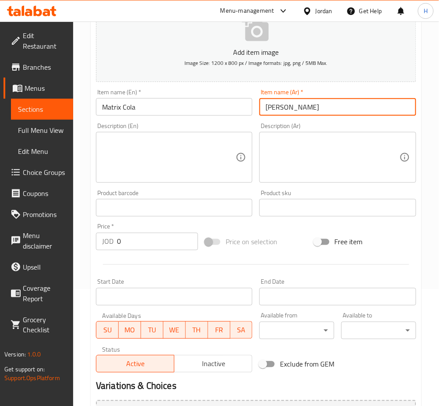
type input "ماتريكس كولا"
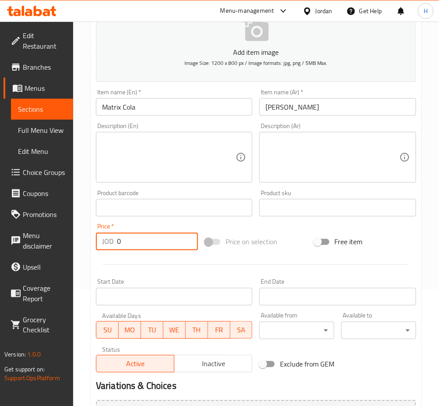
click at [149, 245] on input "0" at bounding box center [157, 242] width 81 height 18
type input "0.50"
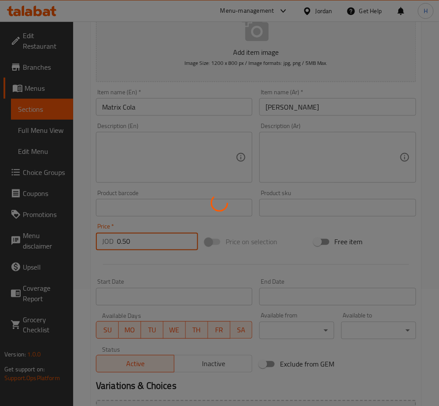
type input "0"
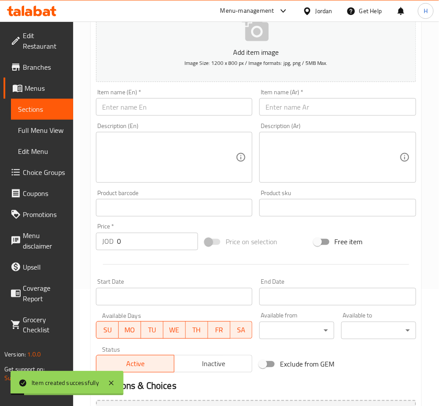
click at [192, 117] on div "Item name (En)   * Item name (En) *" at bounding box center [173, 102] width 163 height 34
click at [191, 110] on input "text" at bounding box center [174, 107] width 156 height 18
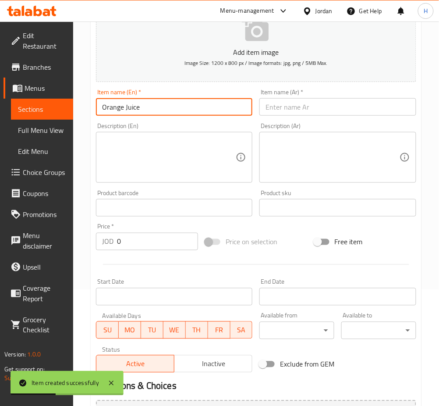
type input "Orange Juice"
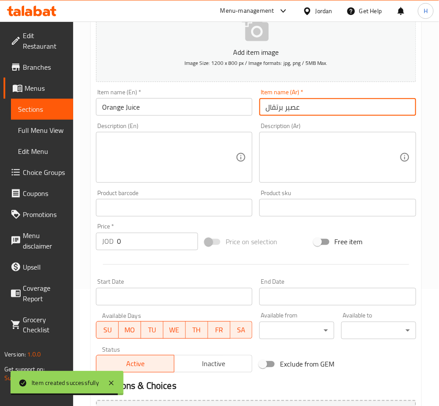
type input "عصير برتقال"
click at [160, 246] on input "0" at bounding box center [157, 242] width 81 height 18
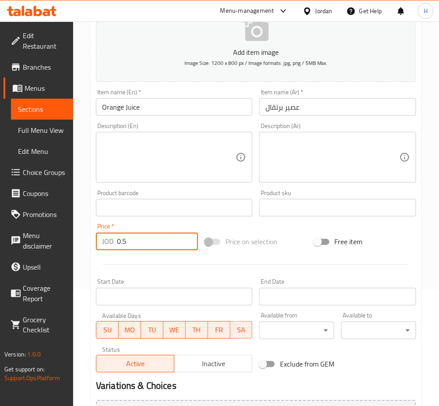
type input "0.5"
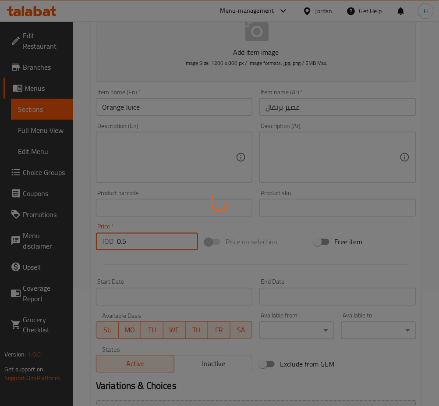
type input "0"
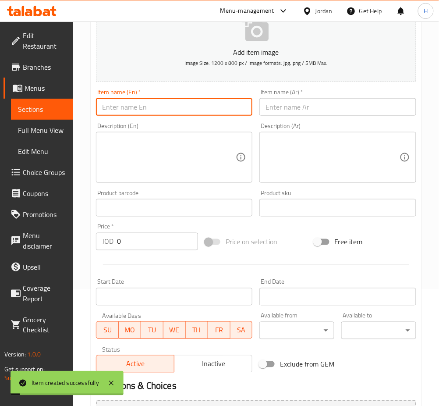
click at [182, 112] on input "text" at bounding box center [174, 107] width 156 height 18
type input "Cocktail"
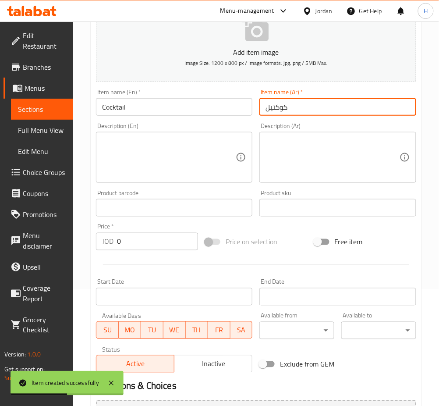
type input "كوكتيل"
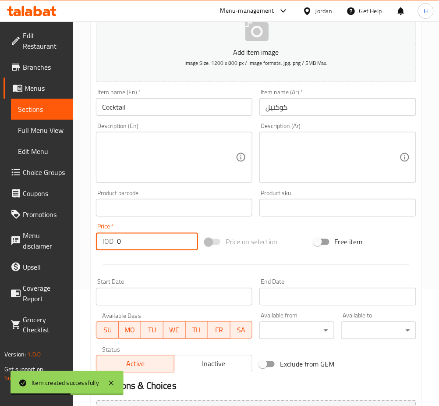
click at [170, 244] on input "0" at bounding box center [157, 242] width 81 height 18
type input "0.50"
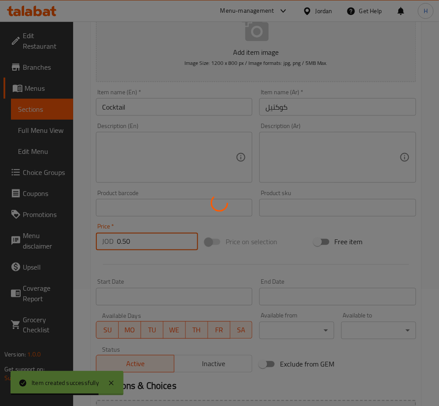
type input "0"
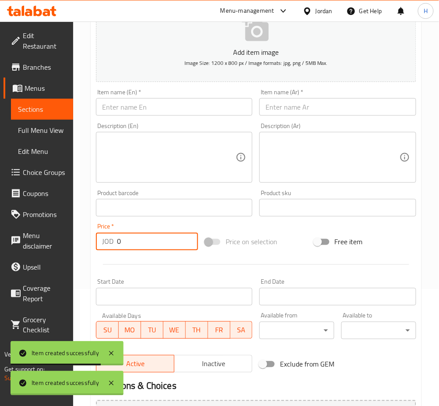
scroll to position [0, 0]
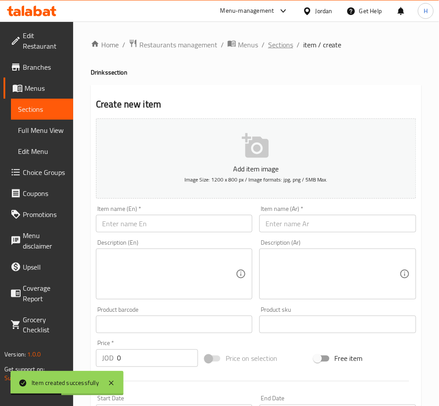
click at [282, 44] on span "Sections" at bounding box center [280, 44] width 25 height 11
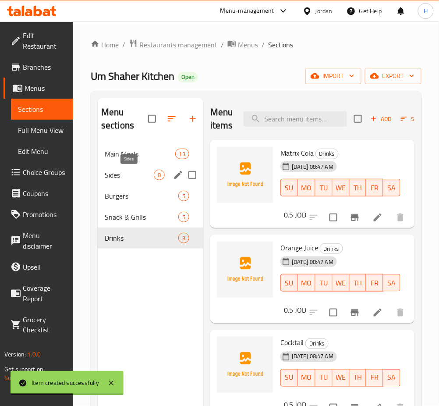
click at [143, 177] on span "Sides" at bounding box center [129, 175] width 49 height 11
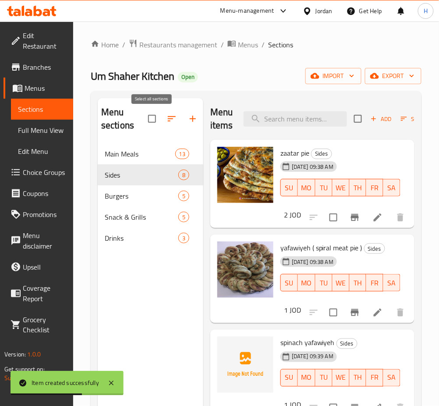
click at [169, 113] on button "button" at bounding box center [171, 118] width 21 height 21
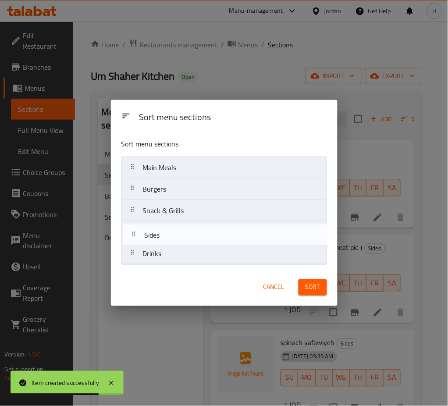
drag, startPoint x: 174, startPoint y: 192, endPoint x: 175, endPoint y: 243, distance: 50.8
click at [175, 243] on nav "Main Meals Sides Burgers Snack & Grills Drinks" at bounding box center [224, 210] width 206 height 108
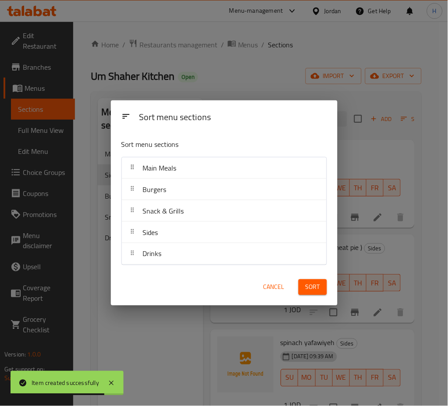
click at [323, 280] on button "Sort" at bounding box center [312, 287] width 28 height 16
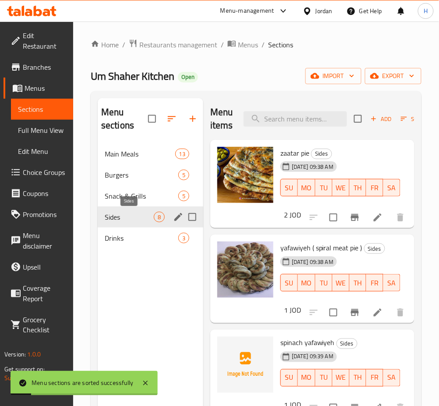
click at [118, 217] on span "Sides" at bounding box center [129, 217] width 49 height 11
click at [376, 120] on icon "button" at bounding box center [374, 119] width 8 height 8
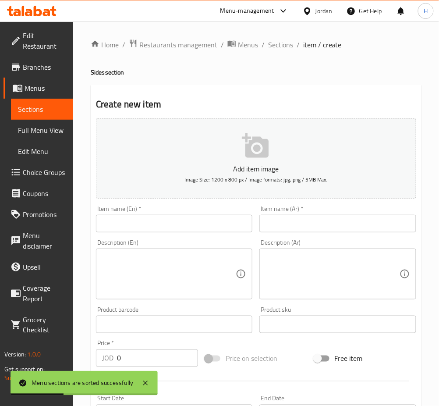
click at [211, 219] on input "text" at bounding box center [174, 224] width 156 height 18
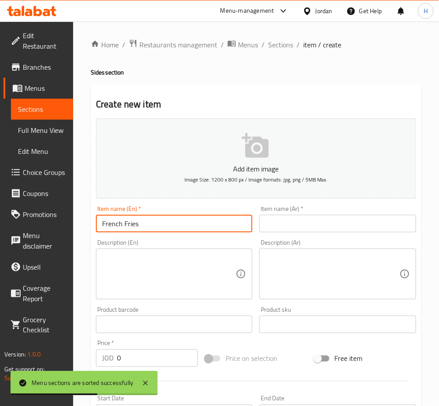
type input "French Fries"
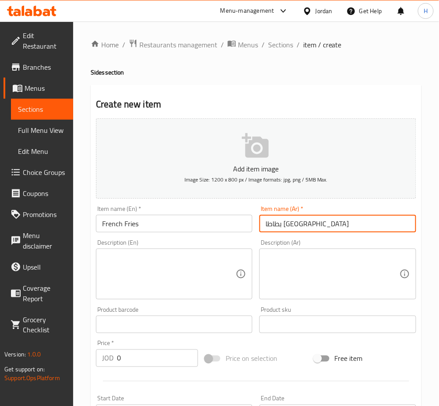
type input "بطاطا مقلية"
click at [144, 349] on input "0" at bounding box center [157, 358] width 81 height 18
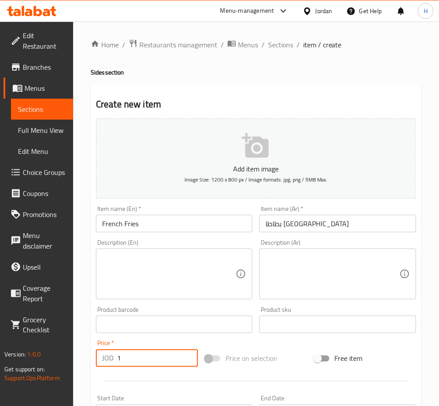
type input "1"
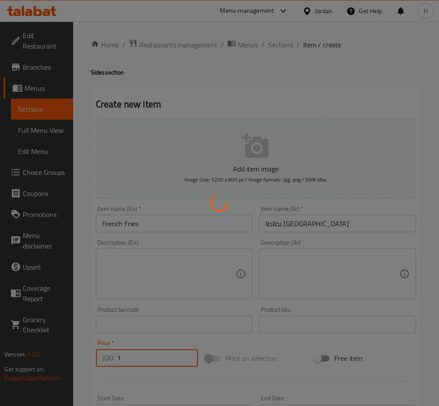
type input "0"
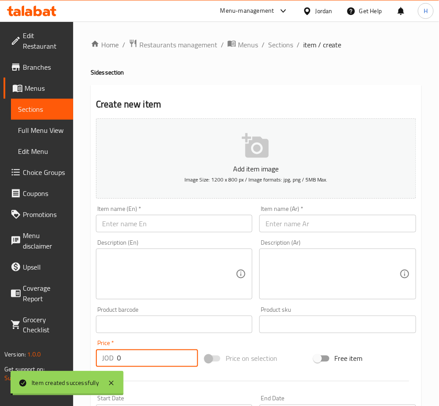
click at [173, 223] on input "text" at bounding box center [174, 224] width 156 height 18
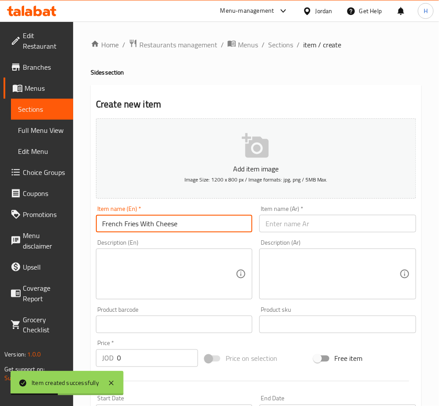
type input "French Fries With Cheese"
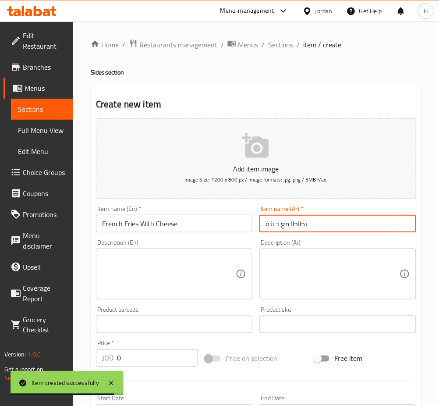
type input "بطاطا مع حبنة"
click at [145, 354] on input "0" at bounding box center [157, 358] width 81 height 18
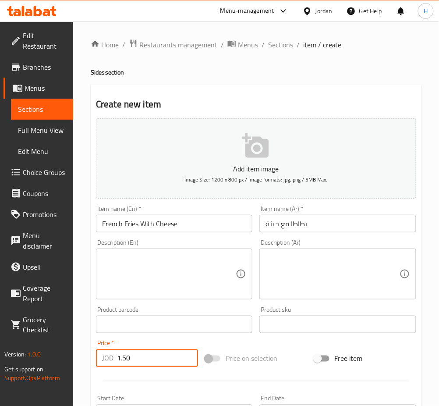
type input "1.50"
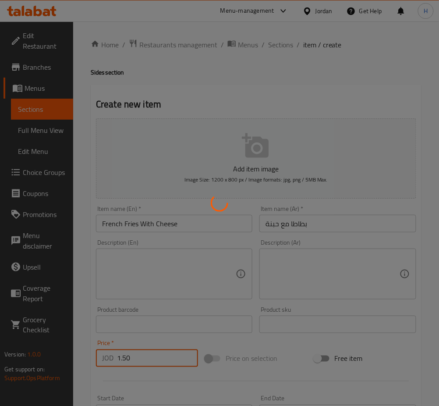
type input "0"
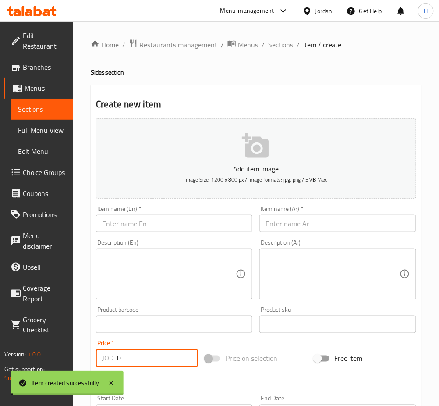
click at [191, 228] on input "text" at bounding box center [174, 224] width 156 height 18
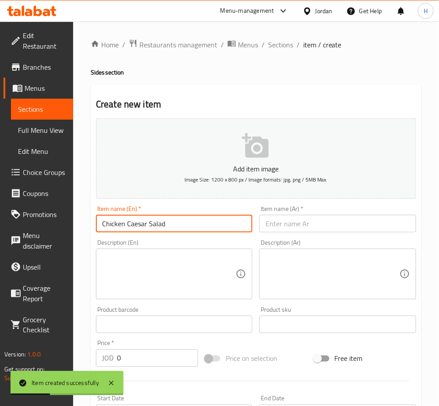
type input "Chicken Caesar Salad"
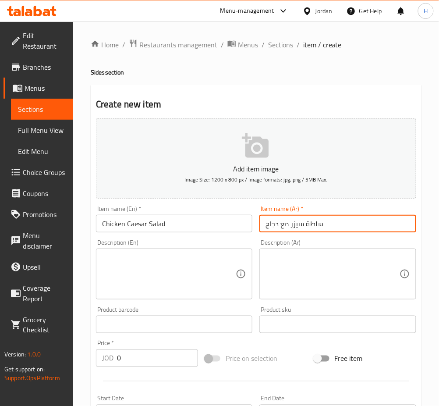
type input "سلطة سيزر مع دجاج"
click at [152, 361] on input "0" at bounding box center [157, 358] width 81 height 18
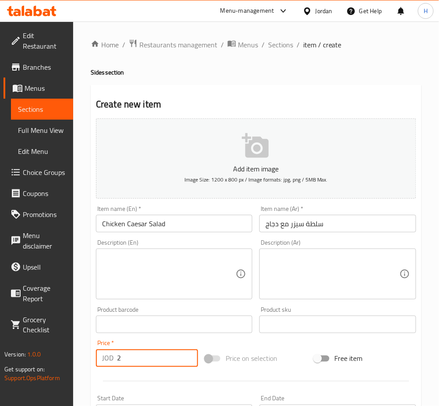
type input "2"
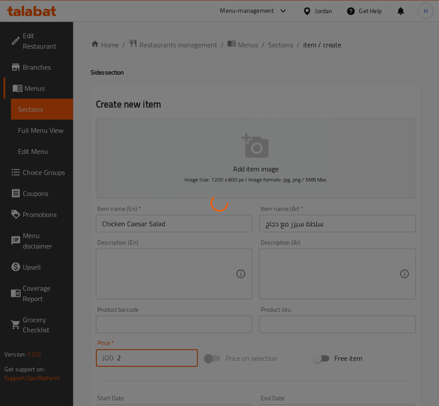
type input "0"
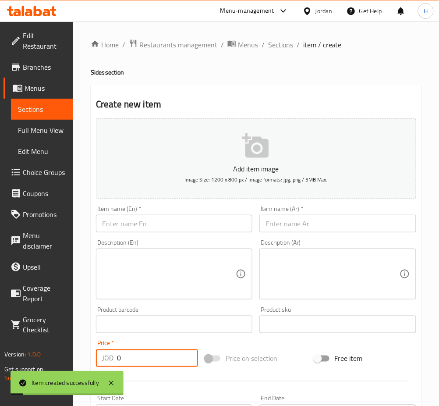
click at [281, 47] on span "Sections" at bounding box center [280, 44] width 25 height 11
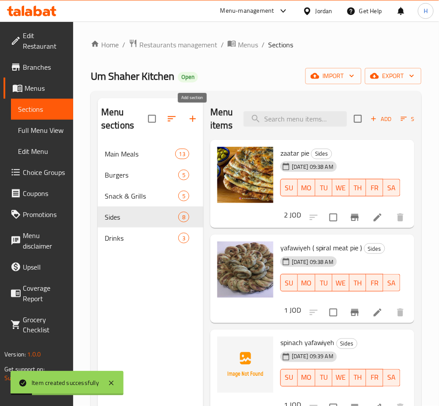
click at [198, 116] on icon "button" at bounding box center [193, 118] width 11 height 11
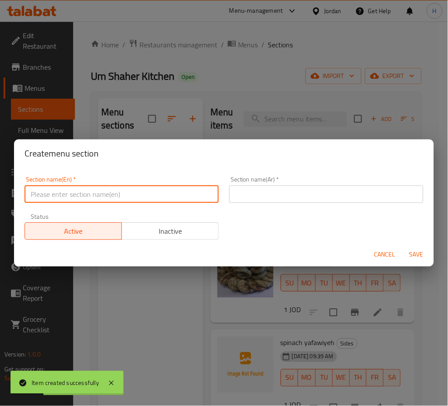
click at [139, 200] on input "text" at bounding box center [122, 194] width 194 height 18
type input "Sauces"
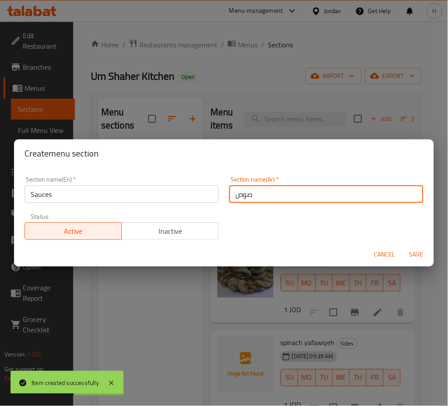
type input "صوص"
type button "0"
type button "1"
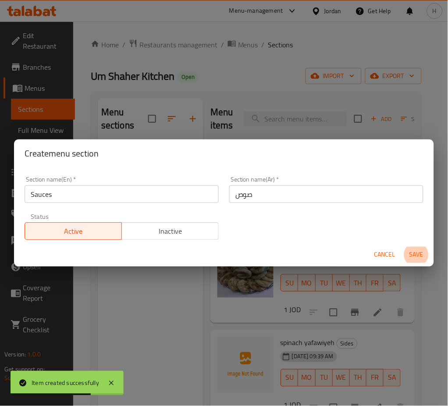
click at [402, 247] on button "Save" at bounding box center [416, 255] width 28 height 16
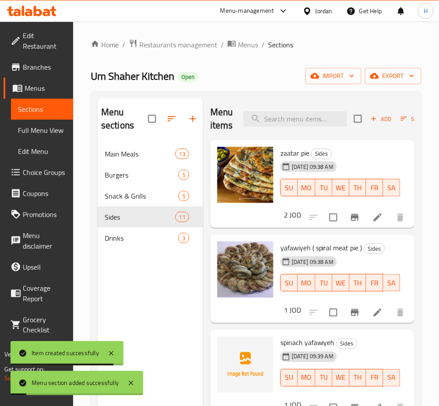
click at [179, 306] on div "Menu sections Main Meals 13 Burgers 5 Snack & Grills 5 Sides 11 Drinks 3" at bounding box center [151, 301] width 106 height 406
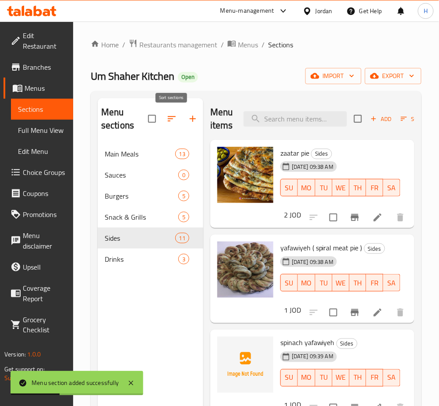
click at [168, 117] on icon "button" at bounding box center [172, 118] width 11 height 11
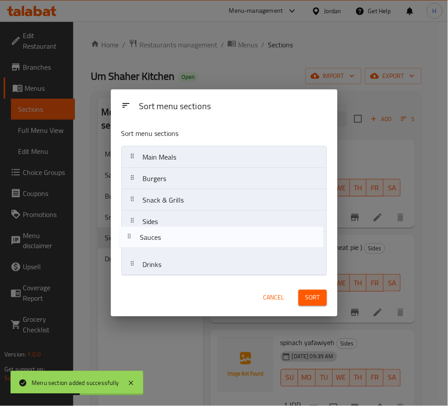
drag, startPoint x: 179, startPoint y: 178, endPoint x: 176, endPoint y: 244, distance: 65.4
click at [176, 244] on nav "Main Meals Sauces Burgers Snack & Grills Sides Drinks" at bounding box center [224, 211] width 206 height 130
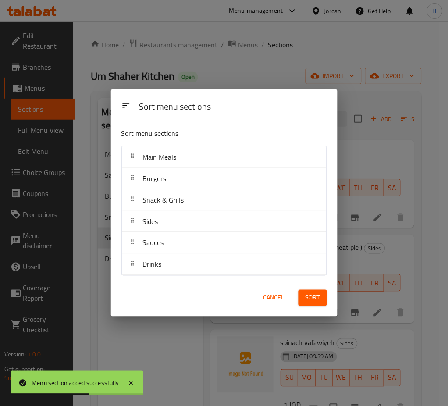
click at [307, 294] on span "Sort" at bounding box center [312, 297] width 14 height 11
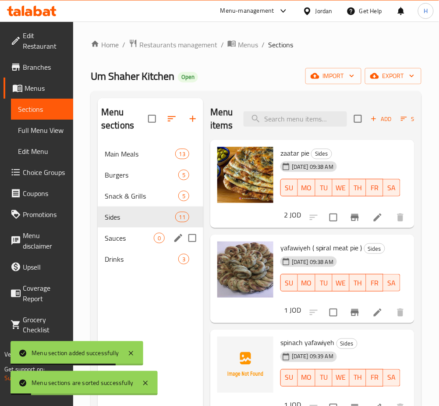
click at [163, 228] on div "Sauces 0" at bounding box center [151, 237] width 106 height 21
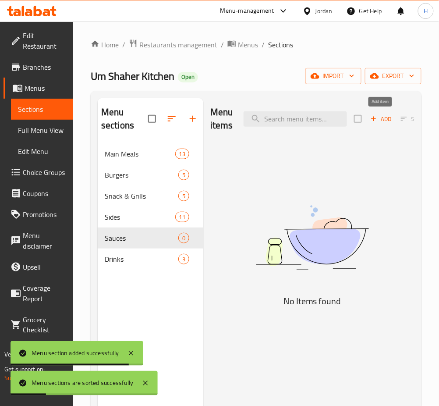
click at [383, 117] on span "Add" at bounding box center [381, 119] width 24 height 10
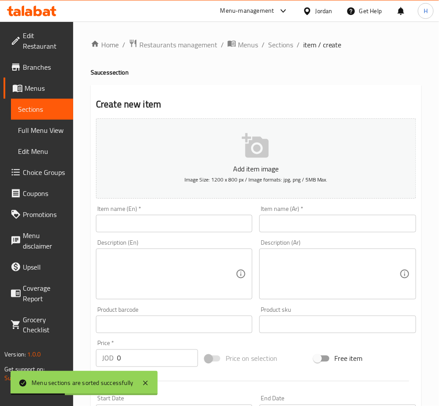
click at [242, 225] on input "text" at bounding box center [174, 224] width 156 height 18
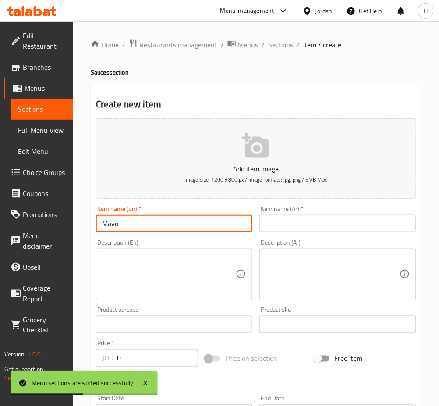
type input "Mayo"
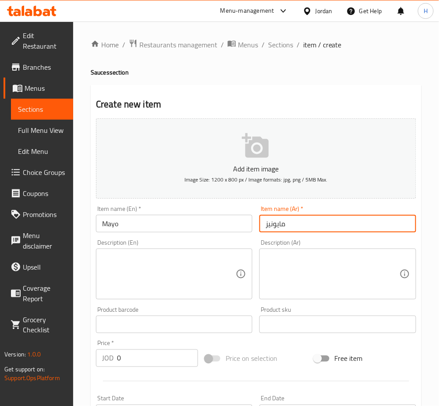
type input "مايونيز"
click at [159, 351] on input "0" at bounding box center [157, 358] width 81 height 18
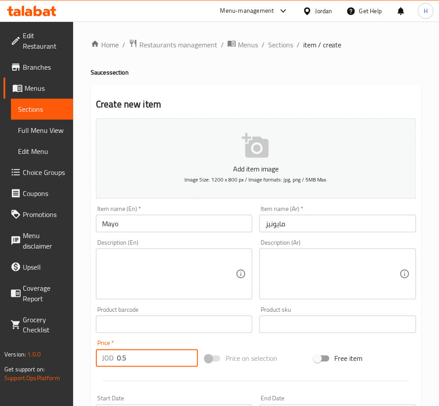
type input "0.5"
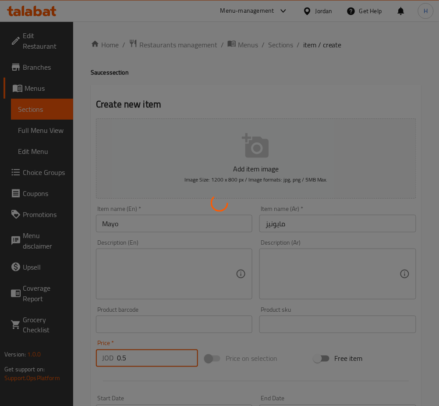
type input "0"
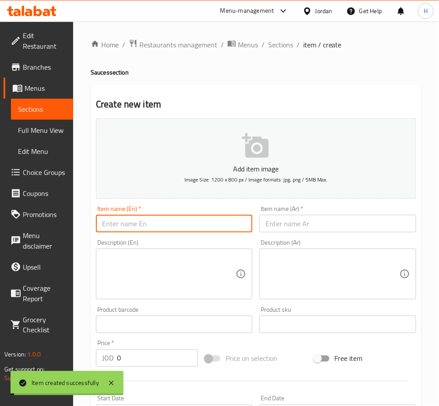
click at [165, 227] on input "text" at bounding box center [174, 224] width 156 height 18
type input "Garlic sauce"
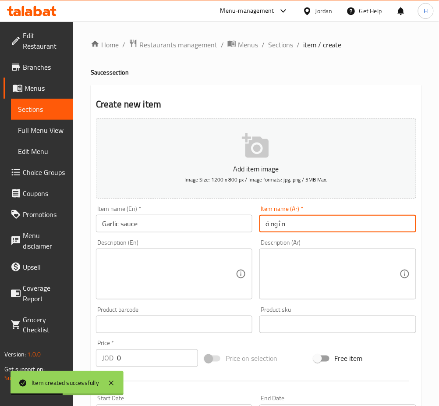
type input "مثومة"
click at [148, 361] on input "0" at bounding box center [157, 358] width 81 height 18
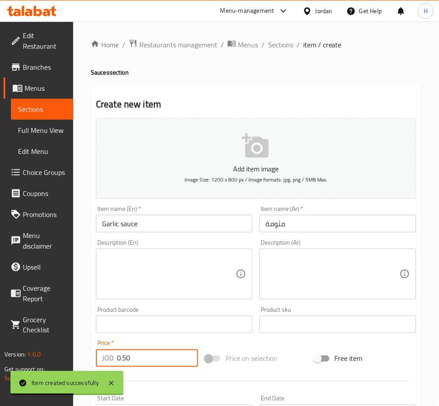
type input "0.50"
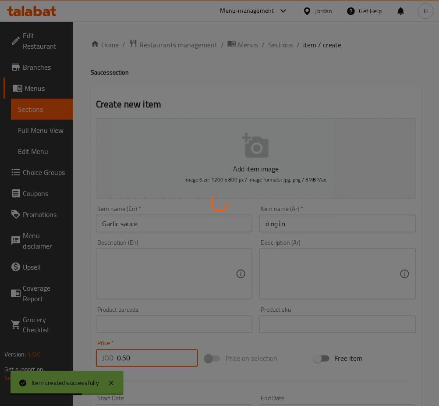
type input "0"
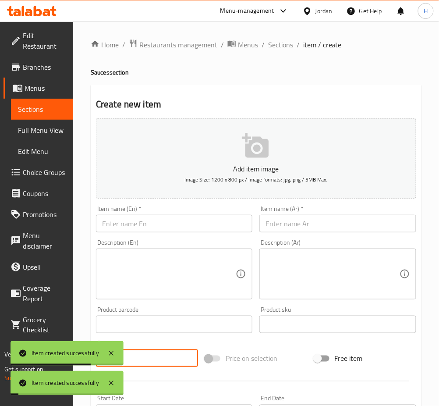
click at [181, 222] on input "text" at bounding box center [174, 224] width 156 height 18
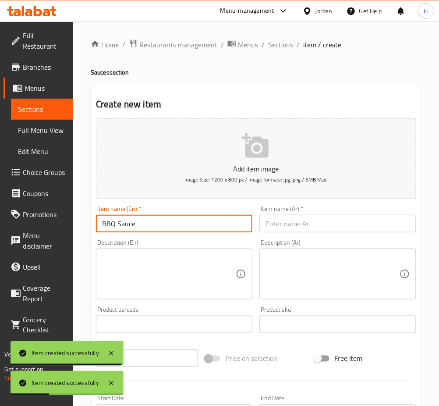
type input "BBQ Sauce"
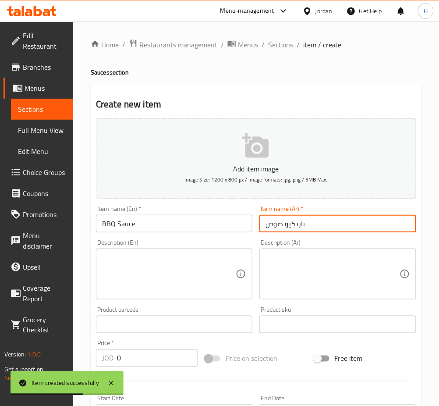
type input "باربكيو صوص"
click at [157, 361] on input "0" at bounding box center [157, 358] width 81 height 18
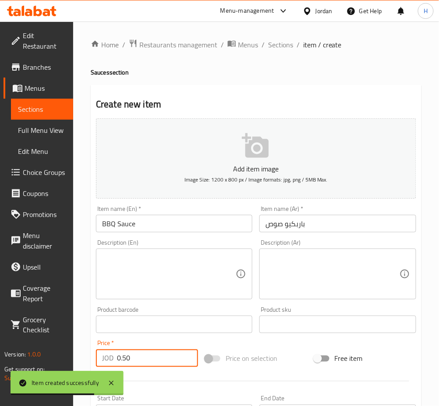
type input "0.50"
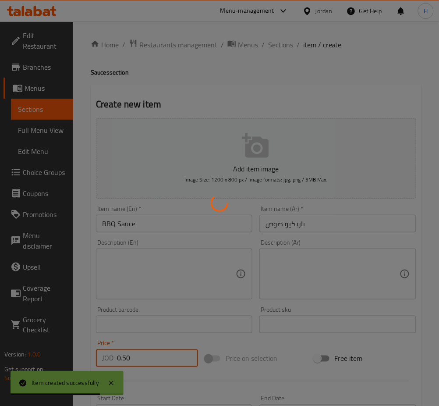
type input "0"
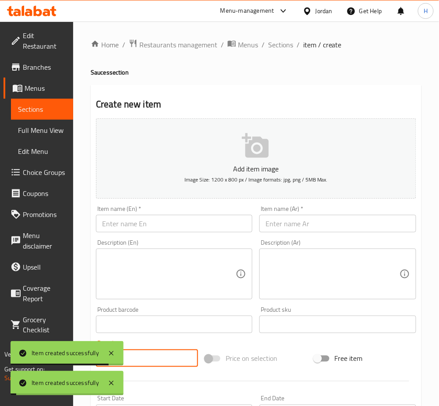
click at [186, 225] on input "text" at bounding box center [174, 224] width 156 height 18
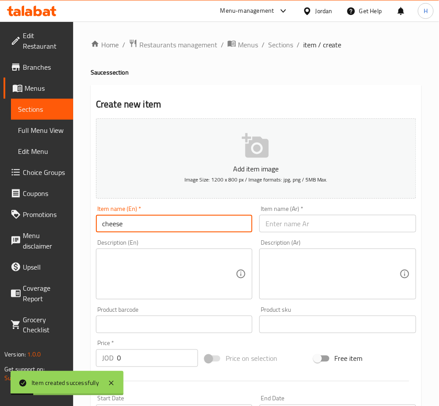
type input "cheese"
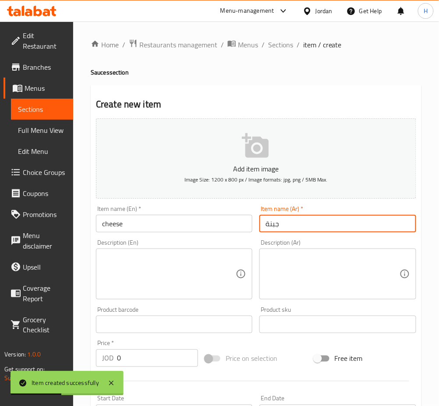
type input "جبنة"
click at [140, 360] on input "0" at bounding box center [157, 358] width 81 height 18
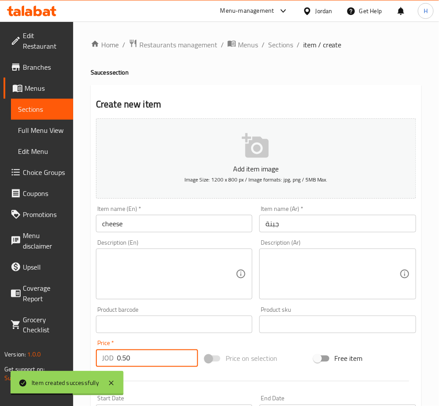
type input "0.50"
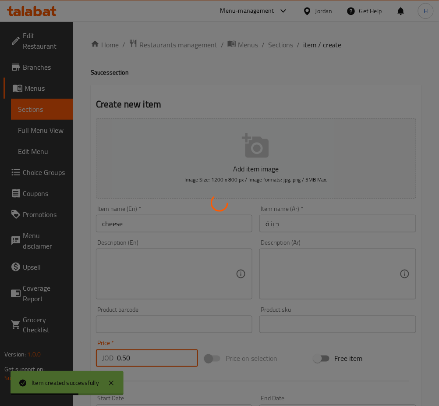
type input "0"
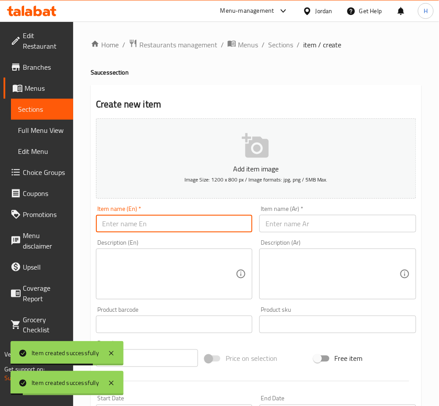
click at [169, 220] on input "text" at bounding box center [174, 224] width 156 height 18
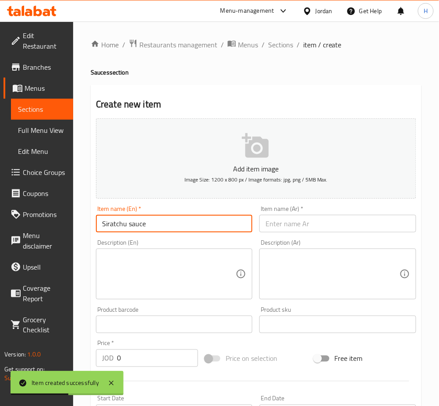
type input "Siratchu sauce"
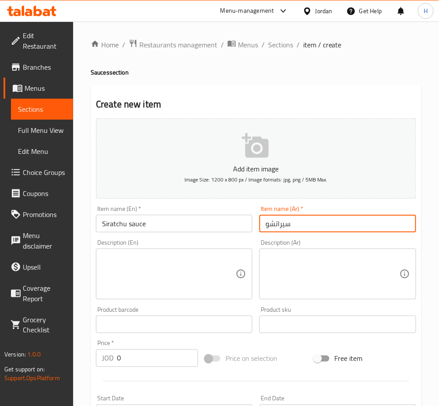
type input "سيراتشو"
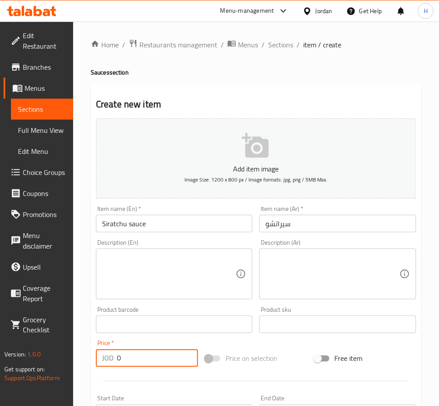
click at [153, 358] on input "0" at bounding box center [157, 358] width 81 height 18
type input "0.50"
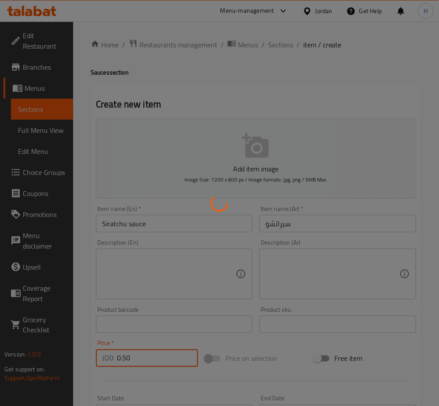
type input "0"
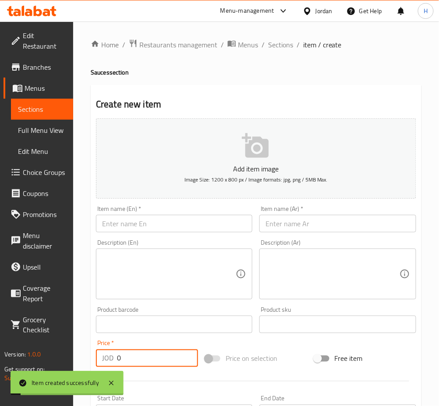
click at [188, 225] on input "text" at bounding box center [174, 224] width 156 height 18
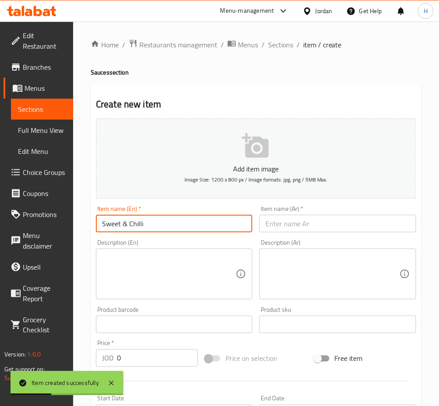
type input "Sweet & Chilli"
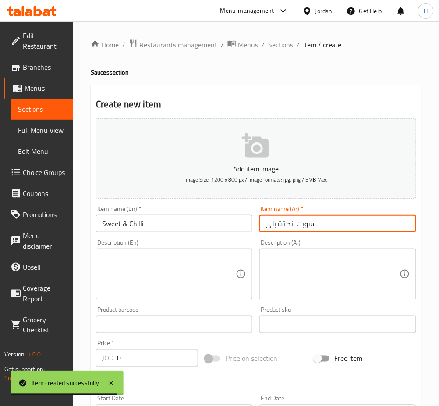
type input "سويت اند تشيلي"
click at [154, 357] on input "0" at bounding box center [157, 358] width 81 height 18
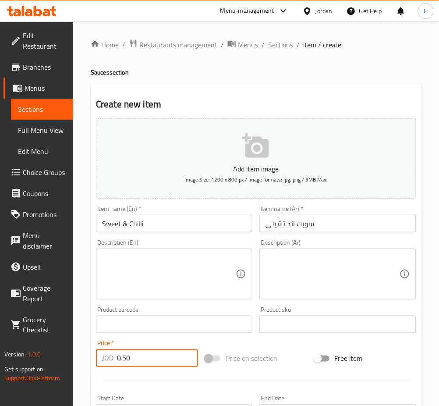
type input "0.50"
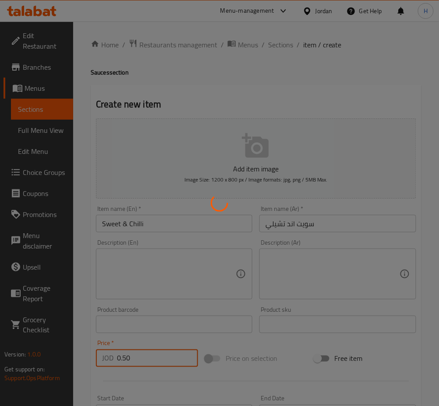
type input "0"
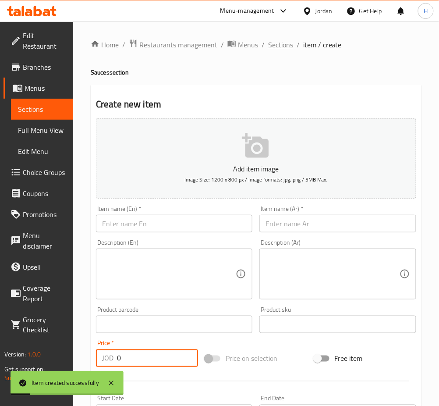
click at [276, 47] on span "Sections" at bounding box center [280, 44] width 25 height 11
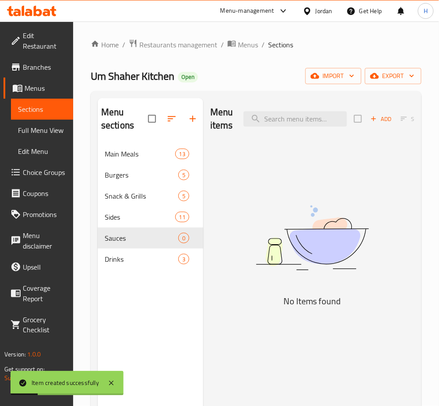
click at [35, 171] on span "Choice Groups" at bounding box center [44, 172] width 43 height 11
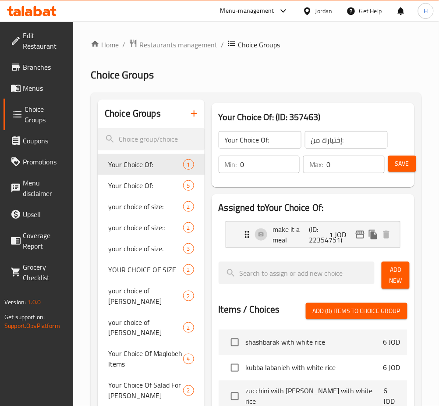
click at [199, 112] on icon "button" at bounding box center [194, 113] width 11 height 11
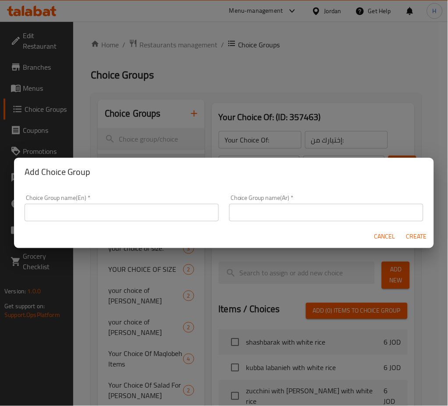
click at [196, 211] on input "text" at bounding box center [122, 213] width 194 height 18
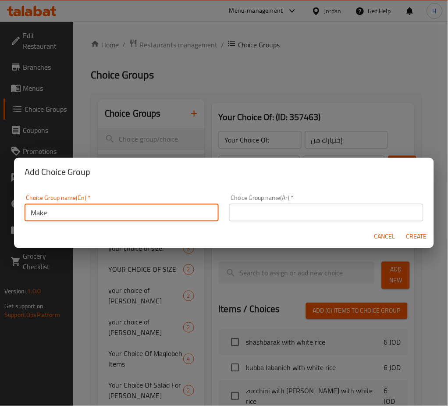
type input "Make it A Meal"
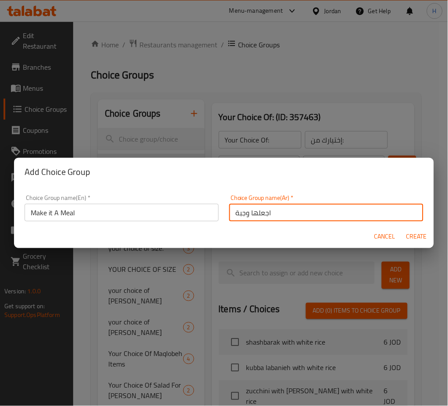
type input "اجعلها وجبة"
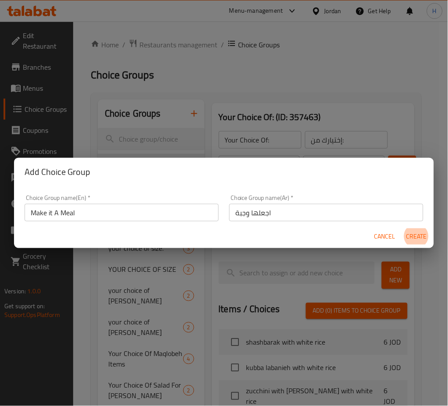
click at [402, 228] on button "Create" at bounding box center [416, 236] width 28 height 16
type input "Make it A Meal"
type input "اجعلها وجبة"
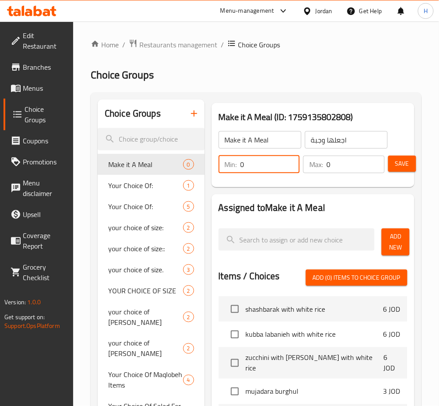
click at [255, 166] on input "0" at bounding box center [271, 165] width 60 height 18
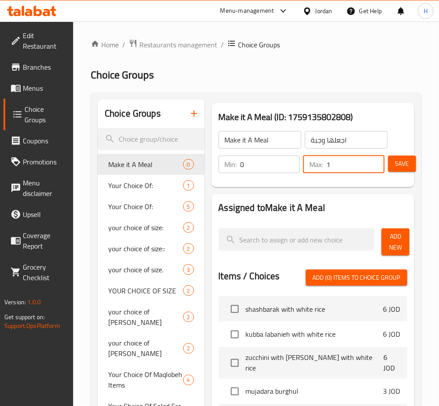
type input "1"
click at [396, 234] on span "Add New" at bounding box center [396, 242] width 14 height 22
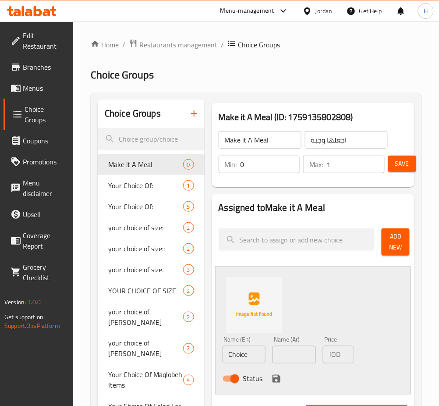
click at [254, 141] on input "Make it A Meal" at bounding box center [260, 140] width 83 height 18
drag, startPoint x: 258, startPoint y: 351, endPoint x: 334, endPoint y: 278, distance: 105.4
click at [258, 351] on input "Choice" at bounding box center [244, 355] width 43 height 18
paste input "Make it A Meal"
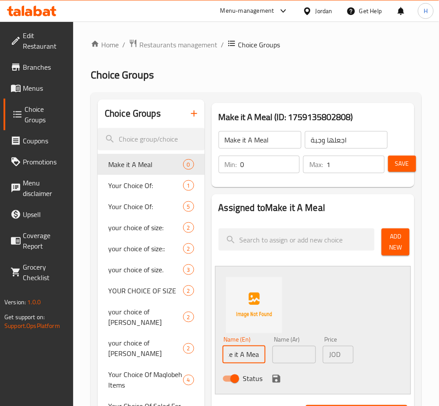
type input "Make it A Meal"
click at [346, 144] on input "اجعلها وجبة" at bounding box center [346, 140] width 83 height 18
click at [296, 354] on input "text" at bounding box center [294, 355] width 43 height 18
paste input "اجعلها وجبة"
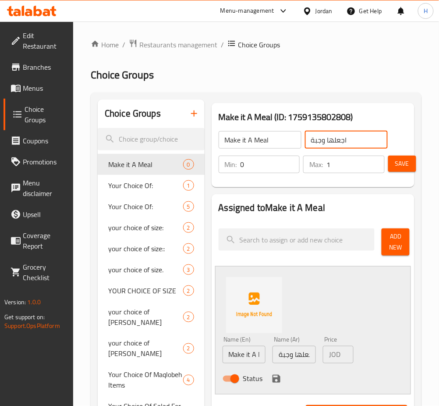
scroll to position [0, 4]
type input "اجعلها وجبة"
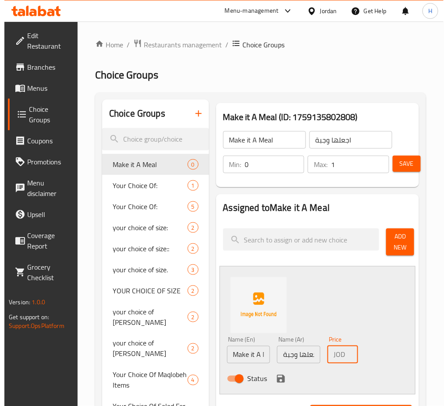
scroll to position [0, 12]
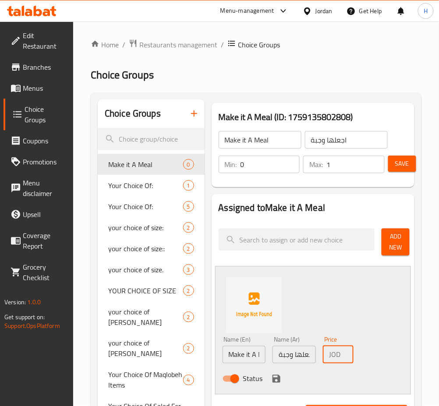
type input "1.50"
click at [273, 384] on icon "save" at bounding box center [276, 378] width 11 height 11
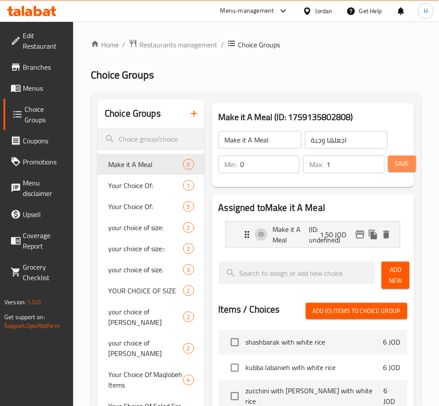
click at [411, 161] on button "Save" at bounding box center [402, 164] width 28 height 16
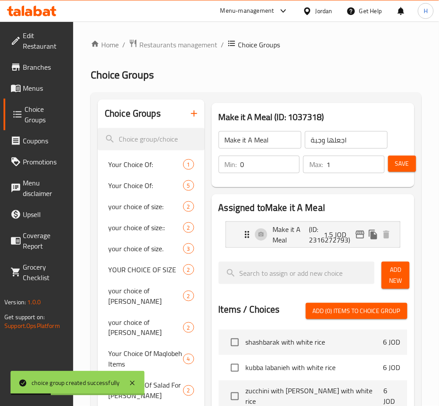
click at [41, 104] on span "Choice Groups" at bounding box center [46, 114] width 42 height 21
click at [34, 86] on span "Menus" at bounding box center [44, 88] width 43 height 11
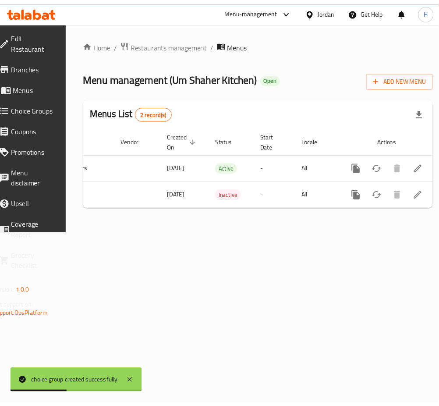
scroll to position [0, 97]
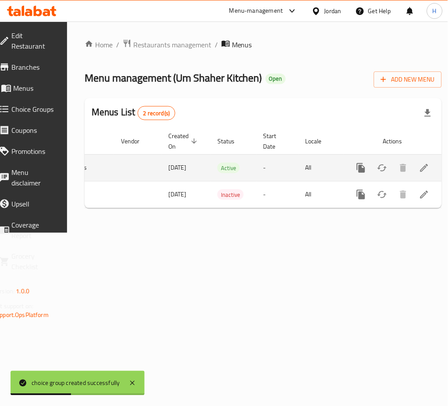
click at [418, 167] on link "enhanced table" at bounding box center [424, 167] width 21 height 21
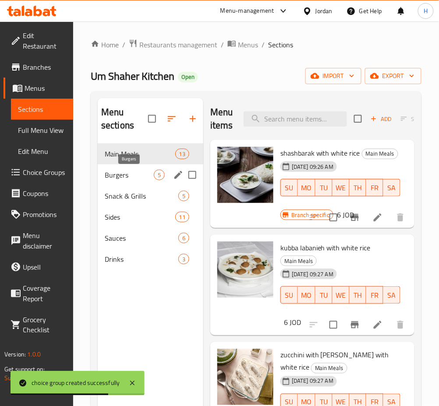
click at [131, 172] on span "Burgers" at bounding box center [129, 175] width 49 height 11
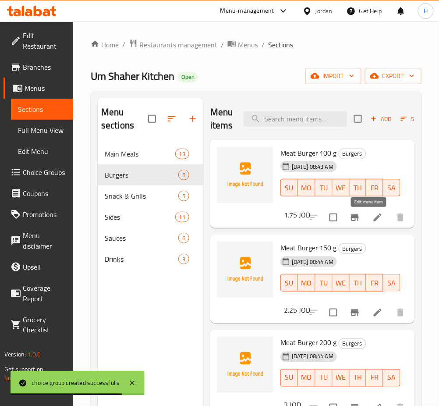
drag, startPoint x: 366, startPoint y: 213, endPoint x: 411, endPoint y: 323, distance: 117.9
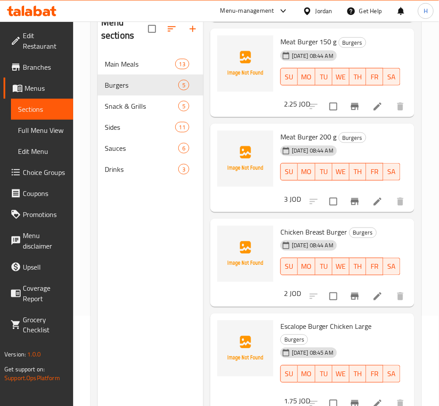
scroll to position [123, 0]
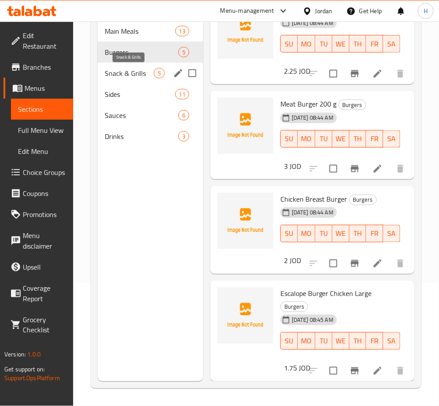
drag, startPoint x: 128, startPoint y: 74, endPoint x: 184, endPoint y: 113, distance: 67.8
click at [128, 74] on span "Snack & Grills" at bounding box center [129, 73] width 49 height 11
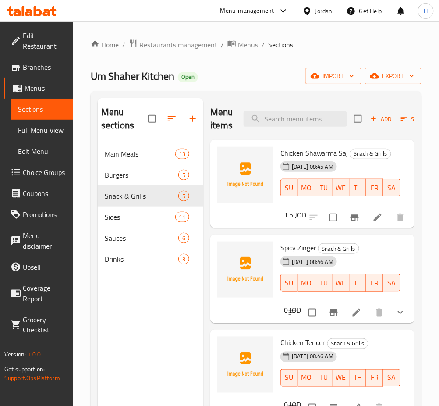
drag, startPoint x: 372, startPoint y: 223, endPoint x: 370, endPoint y: 229, distance: 6.5
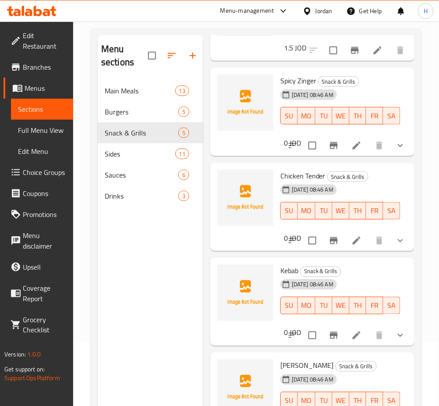
scroll to position [117, 0]
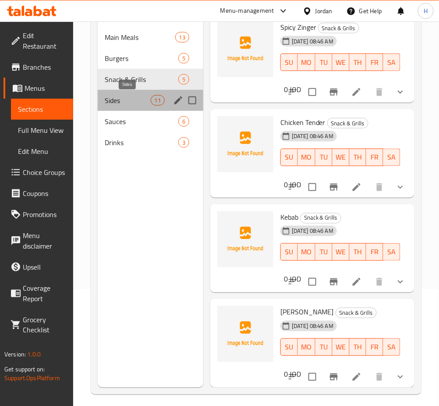
click at [133, 103] on span "Sides" at bounding box center [128, 100] width 46 height 11
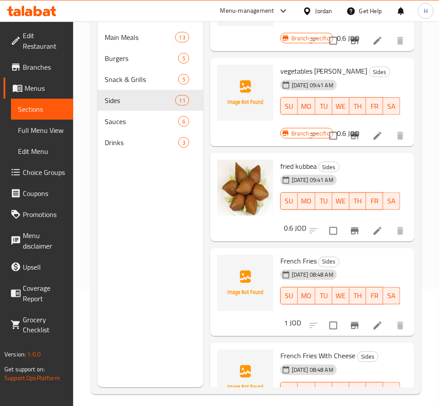
scroll to position [584, 0]
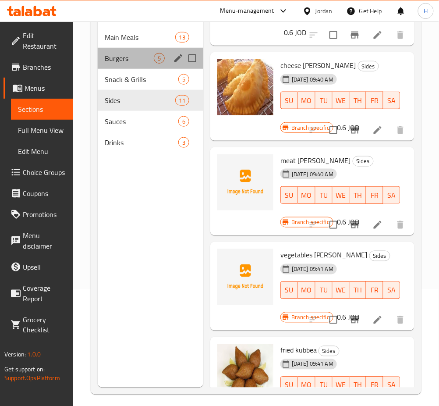
click at [134, 64] on div "Burgers 5" at bounding box center [151, 58] width 106 height 21
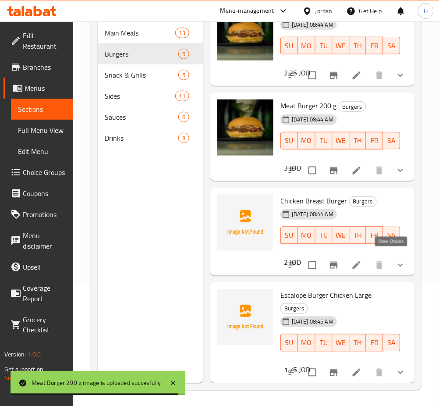
scroll to position [123, 0]
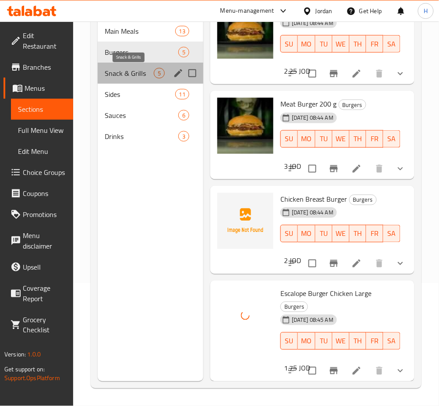
click at [142, 77] on span "Snack & Grills" at bounding box center [129, 73] width 49 height 11
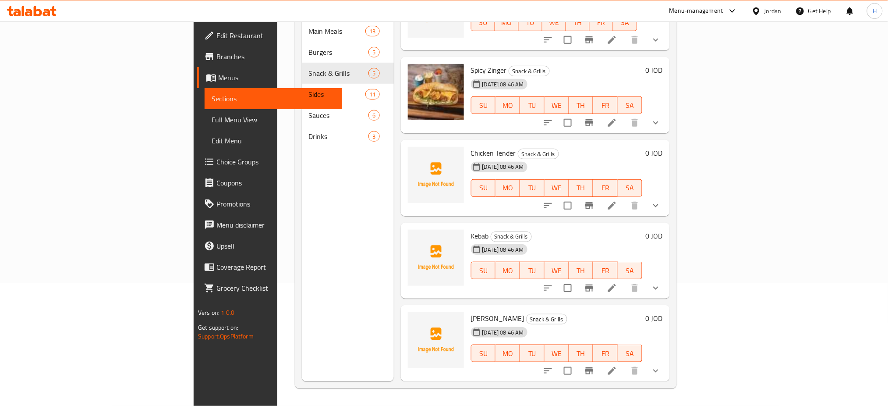
scroll to position [29, 0]
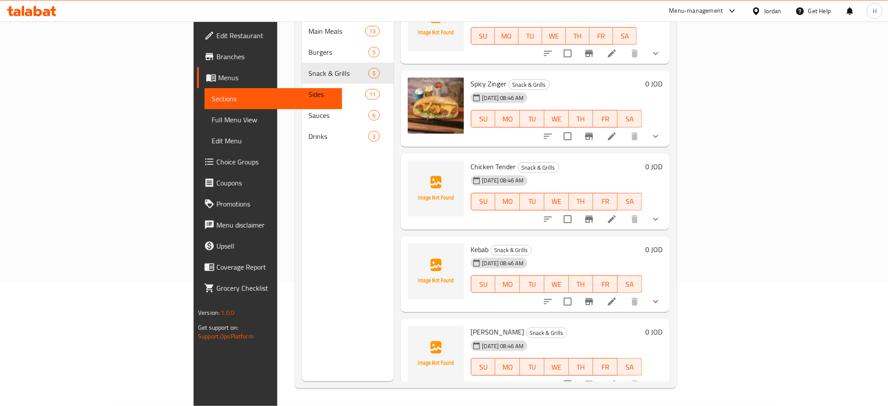
drag, startPoint x: 258, startPoint y: 186, endPoint x: 263, endPoint y: 191, distance: 7.4
click at [302, 186] on div "Menu sections Main Meals 13 Burgers 5 Snack & Grills 5 Sides 11 Sauces 6 Drinks…" at bounding box center [348, 178] width 92 height 406
click at [312, 203] on div "Menu sections Main Meals 13 Burgers 5 Snack & Grills 5 Sides 11 Sauces 6 Drinks…" at bounding box center [348, 178] width 92 height 406
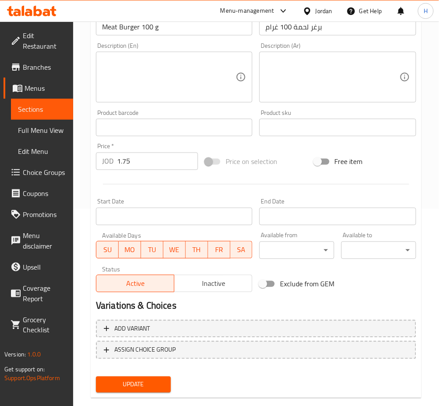
scroll to position [212, 0]
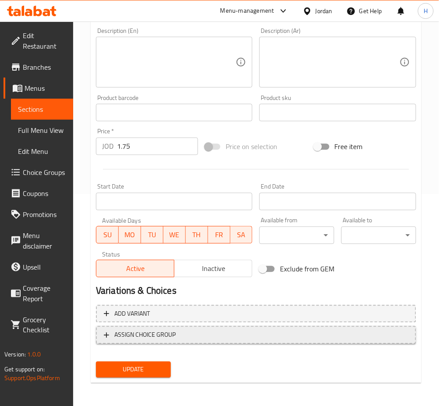
click at [160, 335] on span "ASSIGN CHOICE GROUP" at bounding box center [144, 335] width 61 height 11
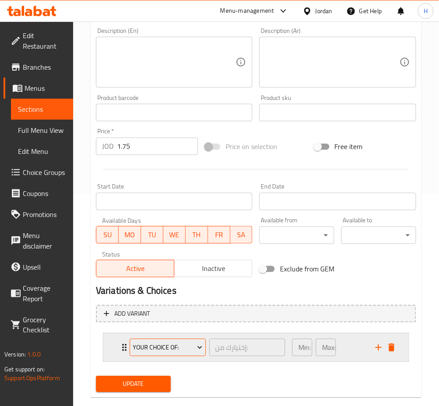
click at [174, 348] on span "Your Choice Of:" at bounding box center [168, 347] width 70 height 11
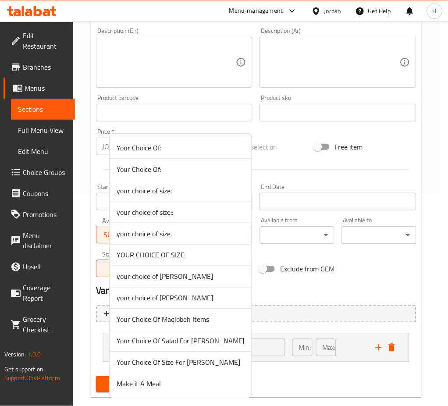
click at [164, 382] on span "Make it A Meal" at bounding box center [181, 384] width 128 height 11
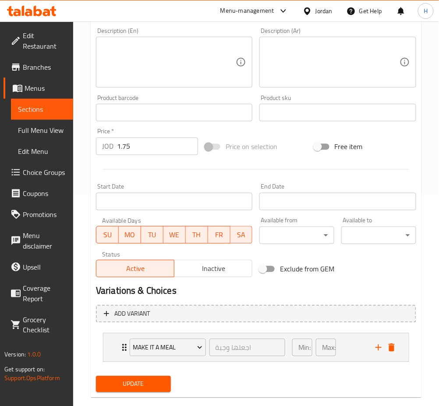
click at [131, 379] on span "Update" at bounding box center [133, 384] width 61 height 11
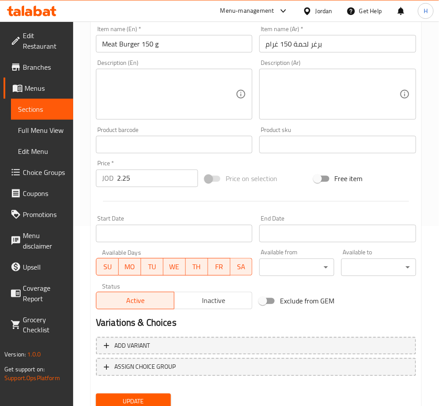
scroll to position [212, 0]
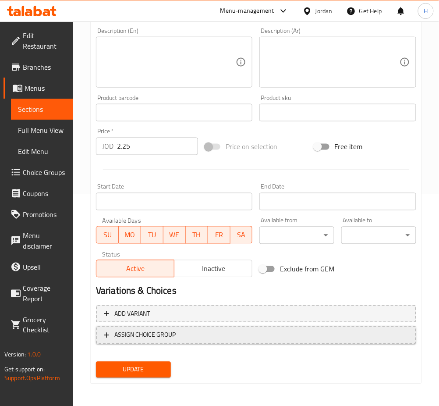
click at [157, 340] on button "ASSIGN CHOICE GROUP" at bounding box center [256, 335] width 320 height 18
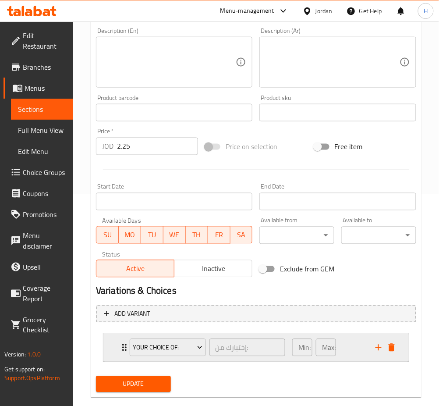
click at [167, 356] on div "Your Choice Of:" at bounding box center [168, 347] width 80 height 21
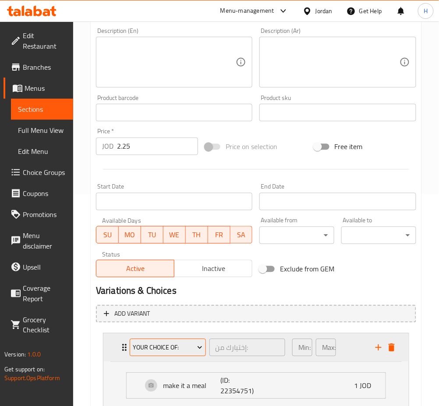
click at [165, 349] on span "Your Choice Of:" at bounding box center [168, 347] width 70 height 11
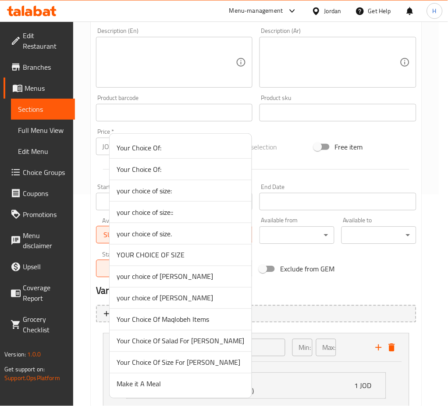
click at [162, 379] on span "Make it A Meal" at bounding box center [181, 384] width 128 height 11
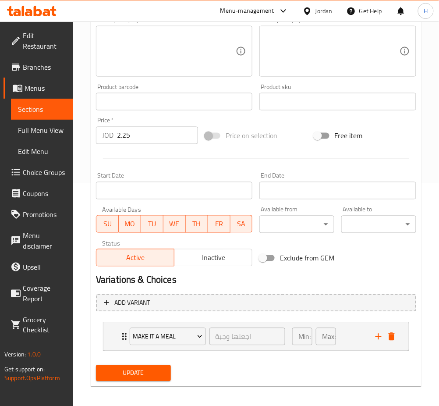
scroll to position [227, 0]
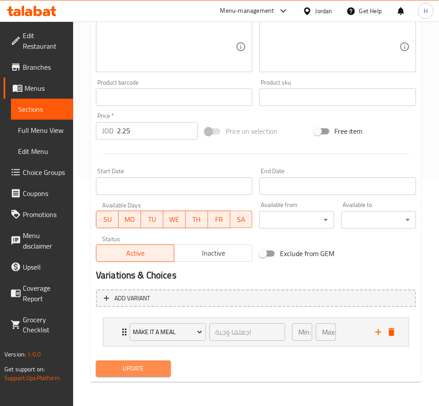
click at [143, 369] on span "Update" at bounding box center [133, 368] width 61 height 11
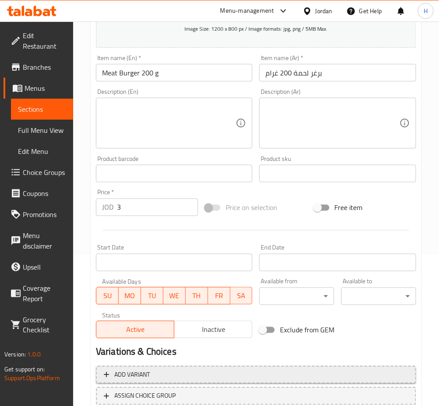
scroll to position [212, 0]
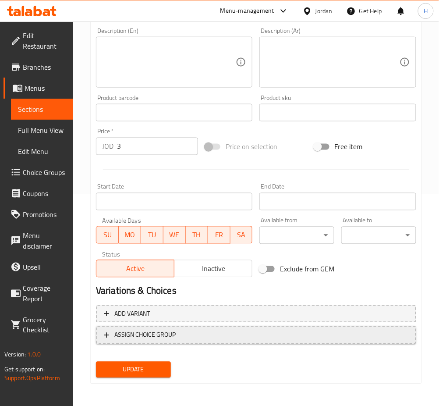
click at [136, 338] on span "ASSIGN CHOICE GROUP" at bounding box center [144, 335] width 61 height 11
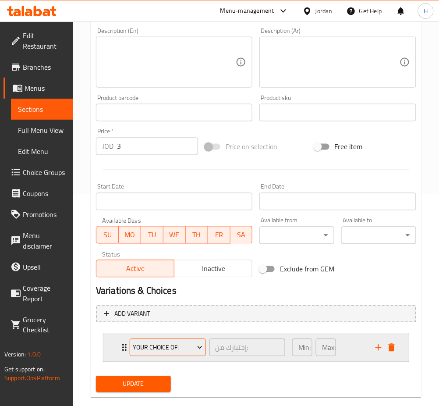
click at [176, 346] on span "Your Choice Of:" at bounding box center [168, 347] width 70 height 11
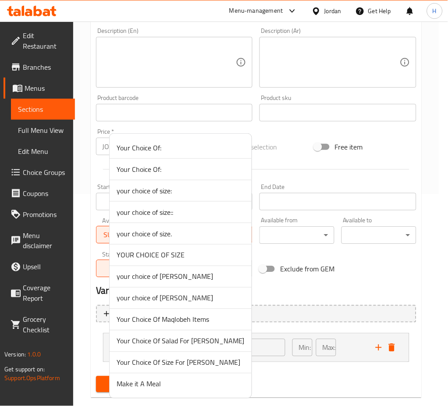
click at [162, 382] on span "Make it A Meal" at bounding box center [181, 384] width 128 height 11
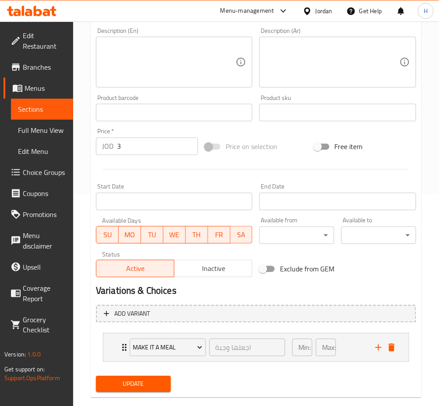
click at [132, 376] on button "Update" at bounding box center [133, 384] width 75 height 16
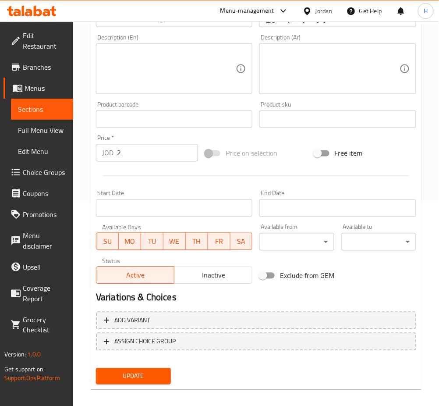
scroll to position [212, 0]
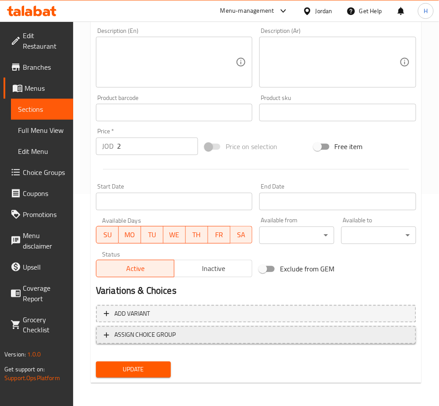
click at [176, 332] on span "ASSIGN CHOICE GROUP" at bounding box center [256, 335] width 305 height 11
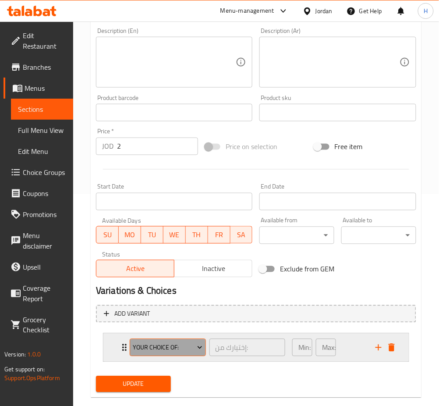
click at [148, 344] on span "Your Choice Of:" at bounding box center [168, 347] width 70 height 11
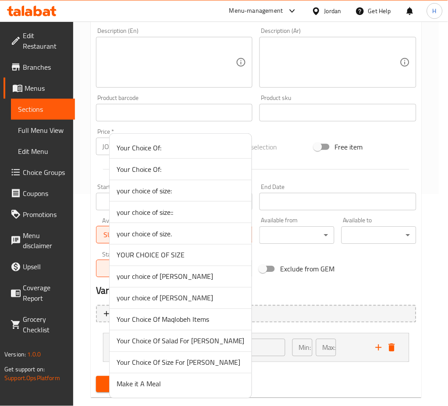
click at [148, 385] on span "Make it A Meal" at bounding box center [181, 384] width 128 height 11
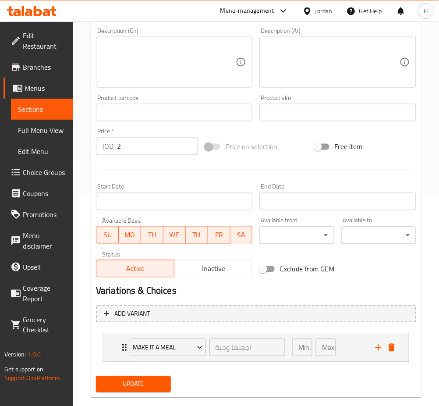
click at [135, 384] on span "Update" at bounding box center [133, 384] width 61 height 11
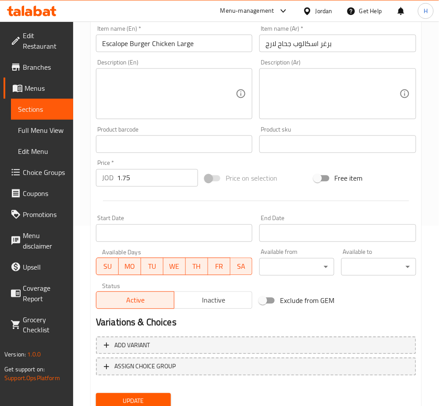
scroll to position [212, 0]
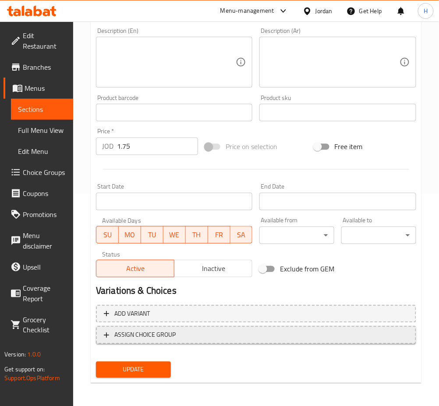
click at [157, 330] on span "ASSIGN CHOICE GROUP" at bounding box center [144, 335] width 61 height 11
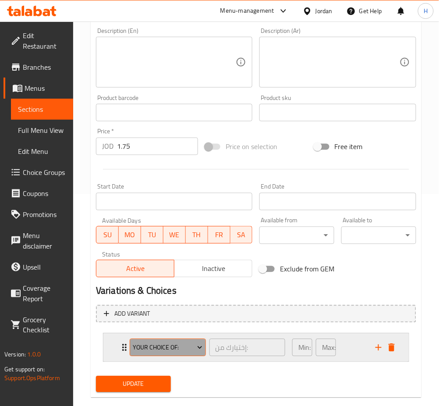
click at [156, 346] on span "Your Choice Of:" at bounding box center [168, 347] width 70 height 11
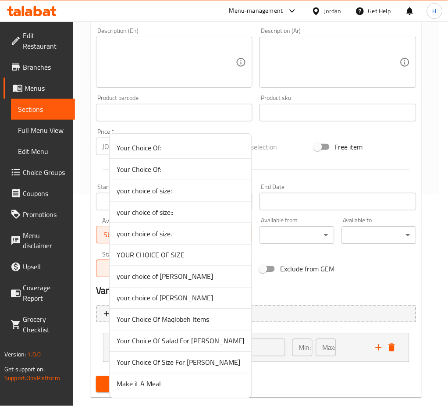
click at [145, 379] on span "Make it A Meal" at bounding box center [181, 384] width 128 height 11
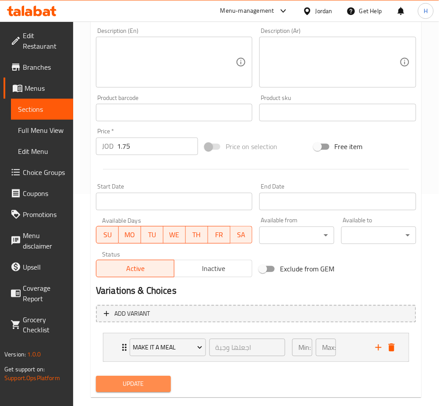
click at [136, 385] on span "Update" at bounding box center [133, 384] width 61 height 11
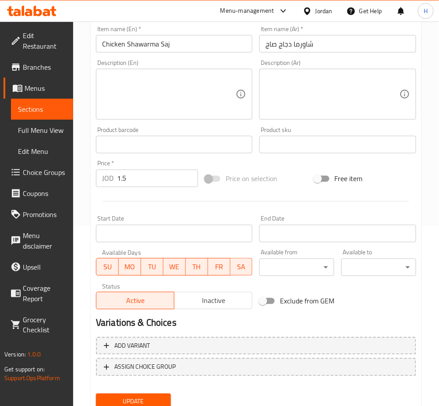
scroll to position [212, 0]
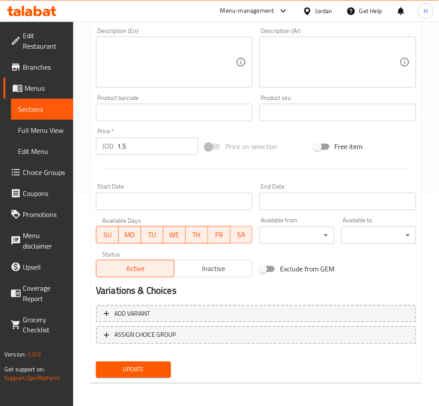
drag, startPoint x: 146, startPoint y: 344, endPoint x: 142, endPoint y: 337, distance: 8.4
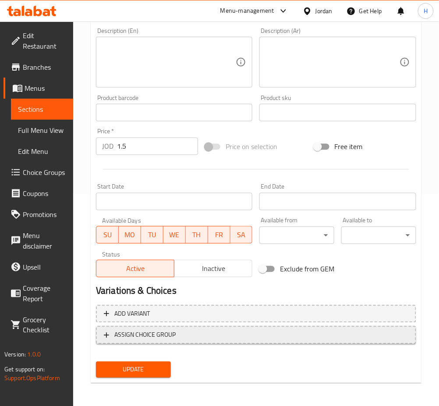
click at [145, 341] on div "Add variant ASSIGN CHOICE GROUP" at bounding box center [255, 329] width 327 height 57
click at [142, 336] on span "ASSIGN CHOICE GROUP" at bounding box center [144, 335] width 61 height 11
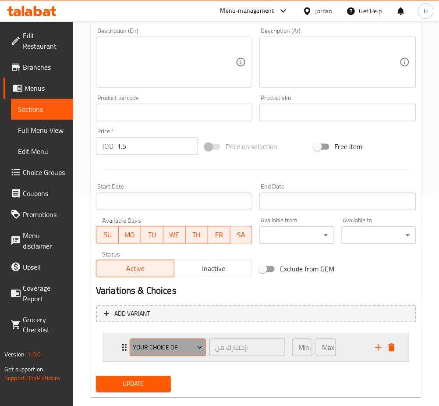
click at [148, 348] on span "Your Choice Of:" at bounding box center [168, 347] width 70 height 11
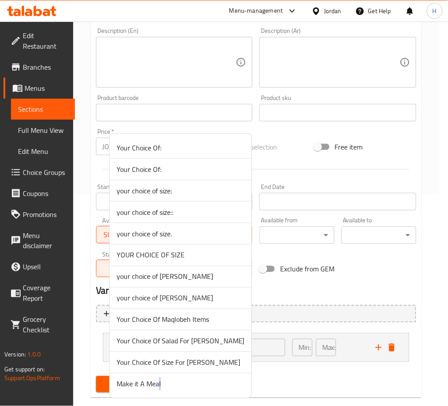
click at [159, 383] on span "Make it A Meal" at bounding box center [181, 384] width 128 height 11
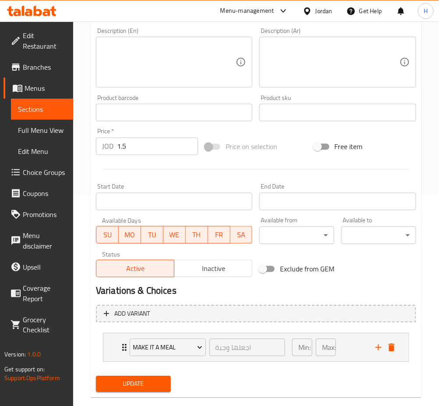
click at [141, 381] on span "Update" at bounding box center [133, 384] width 61 height 11
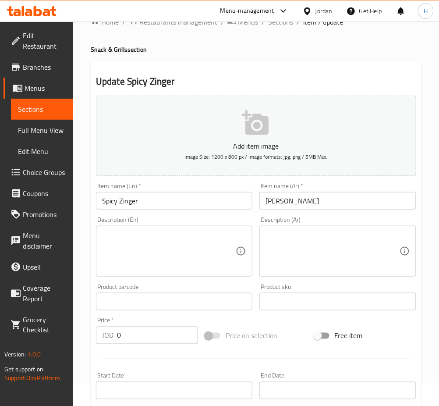
scroll to position [245, 0]
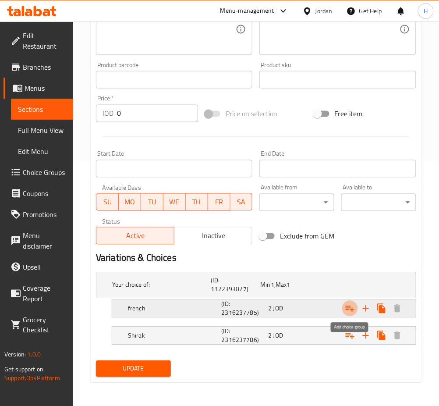
click at [347, 308] on icon "Expand" at bounding box center [350, 309] width 9 height 6
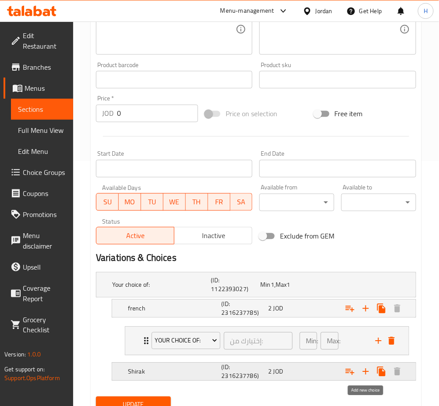
click at [349, 372] on icon "Expand" at bounding box center [350, 371] width 11 height 11
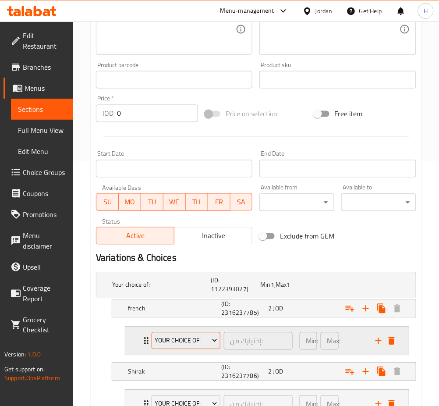
click at [163, 340] on span "Your Choice Of:" at bounding box center [186, 340] width 62 height 11
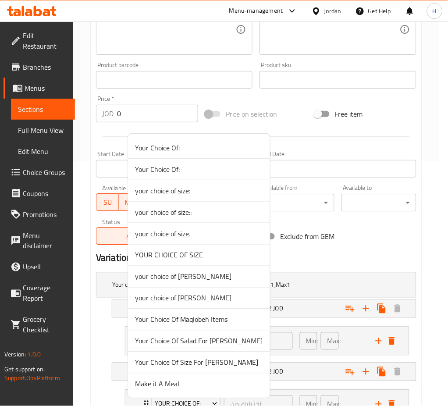
click at [164, 379] on span "Make it A Meal" at bounding box center [199, 384] width 128 height 11
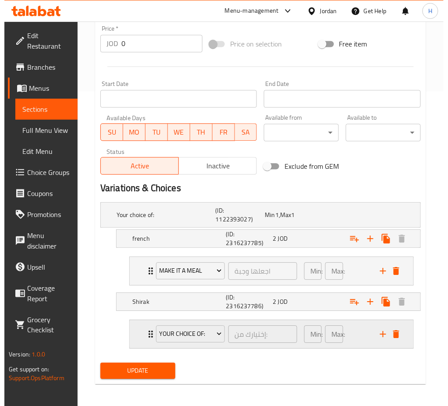
scroll to position [317, 0]
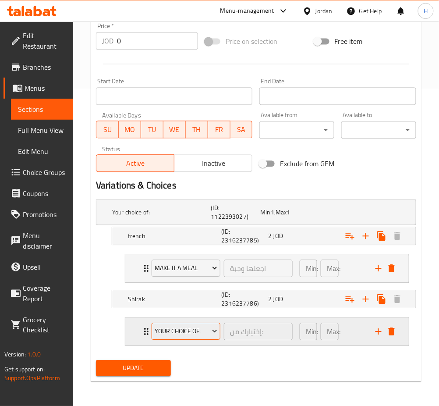
click at [187, 332] on span "Your Choice Of:" at bounding box center [186, 331] width 62 height 11
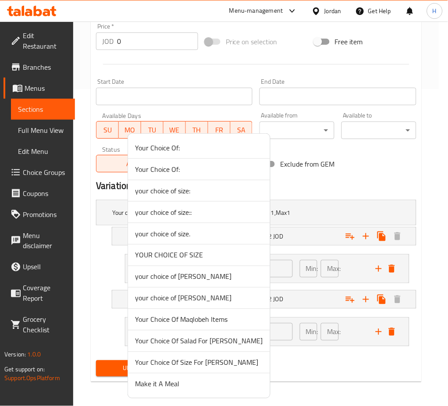
drag, startPoint x: 174, startPoint y: 378, endPoint x: 169, endPoint y: 381, distance: 5.3
click at [173, 379] on span "Make it A Meal" at bounding box center [199, 384] width 128 height 11
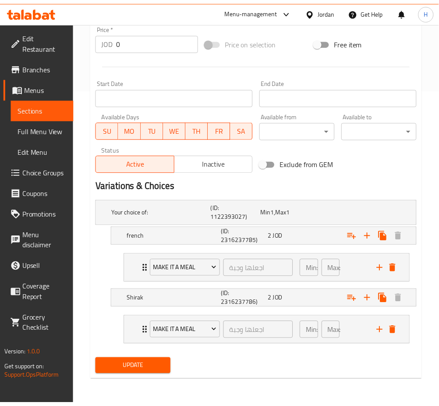
scroll to position [308, 0]
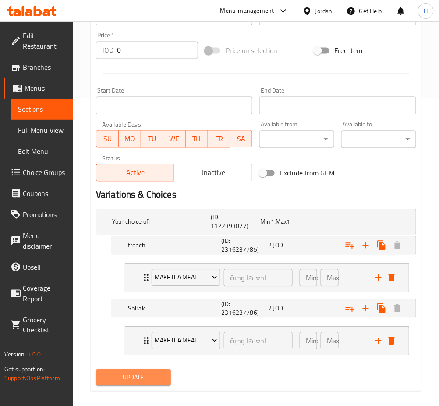
click at [156, 380] on span "Update" at bounding box center [133, 377] width 61 height 11
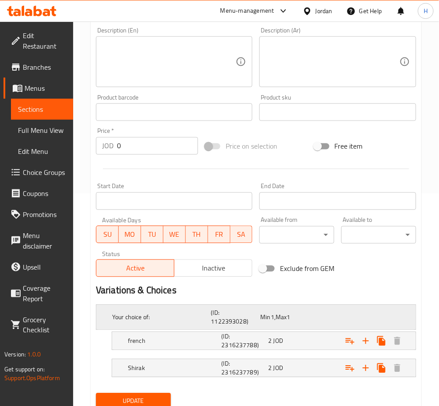
scroll to position [245, 0]
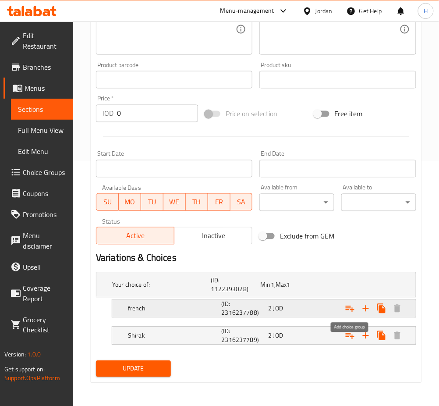
click at [347, 308] on icon "Expand" at bounding box center [350, 308] width 11 height 11
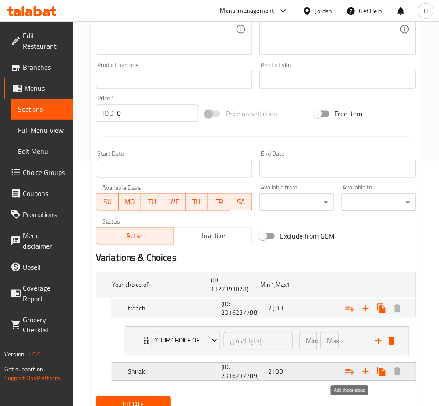
drag, startPoint x: 352, startPoint y: 374, endPoint x: 335, endPoint y: 375, distance: 17.1
click at [351, 374] on icon "Expand" at bounding box center [350, 371] width 11 height 11
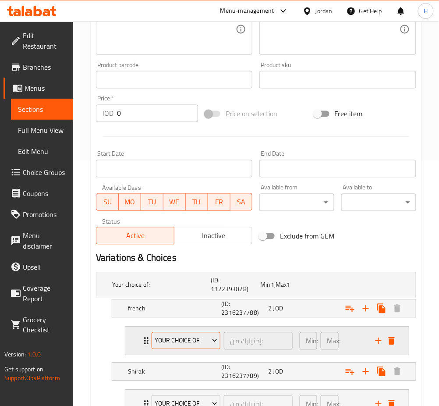
click at [189, 344] on span "Your Choice Of:" at bounding box center [186, 340] width 62 height 11
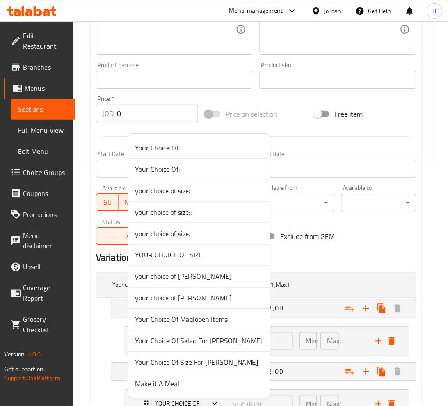
click at [172, 385] on span "Make it A Meal" at bounding box center [199, 384] width 128 height 11
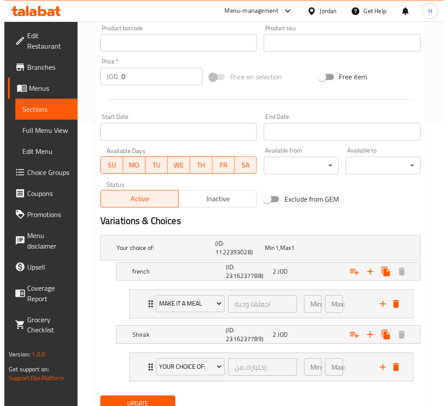
scroll to position [317, 0]
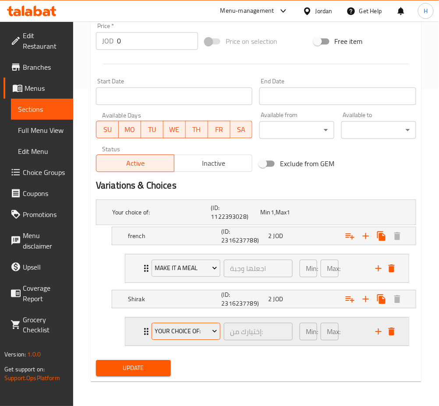
click at [173, 326] on span "Your Choice Of:" at bounding box center [186, 331] width 62 height 11
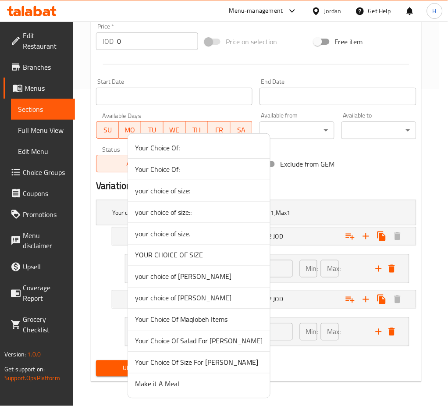
drag, startPoint x: 171, startPoint y: 381, endPoint x: 165, endPoint y: 383, distance: 6.5
click at [171, 381] on span "Make it A Meal" at bounding box center [199, 384] width 128 height 11
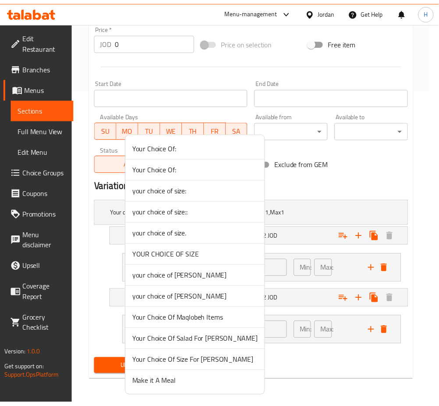
scroll to position [308, 0]
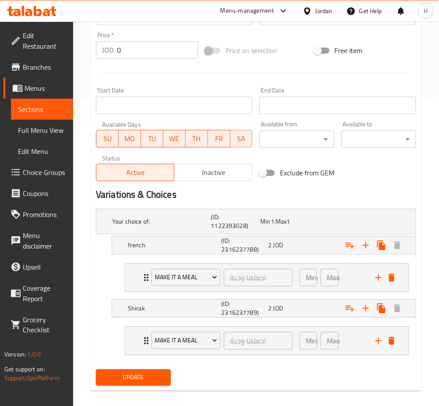
click at [136, 372] on span "Update" at bounding box center [133, 377] width 61 height 11
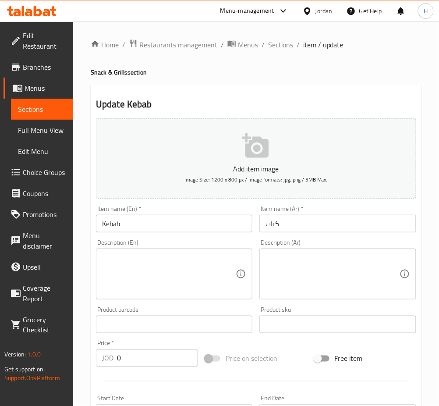
scroll to position [245, 0]
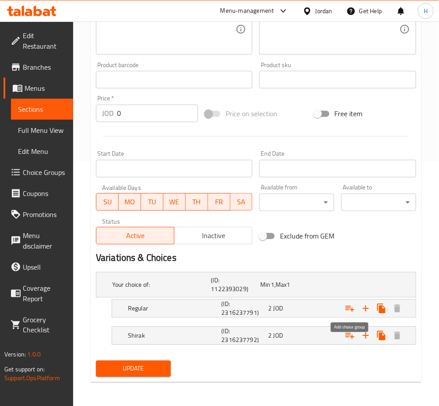
click at [348, 308] on icon "Expand" at bounding box center [350, 308] width 11 height 11
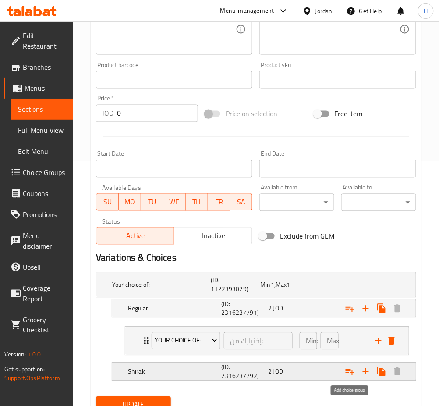
click at [347, 372] on icon "Expand" at bounding box center [350, 371] width 11 height 11
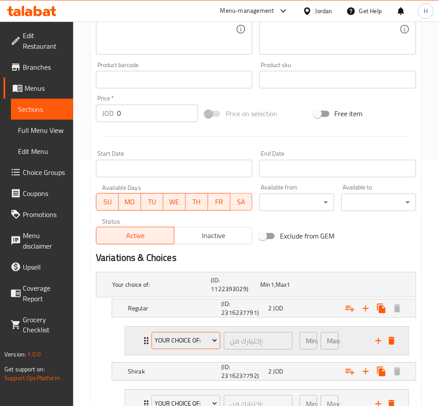
click at [185, 342] on span "Your Choice Of:" at bounding box center [186, 340] width 62 height 11
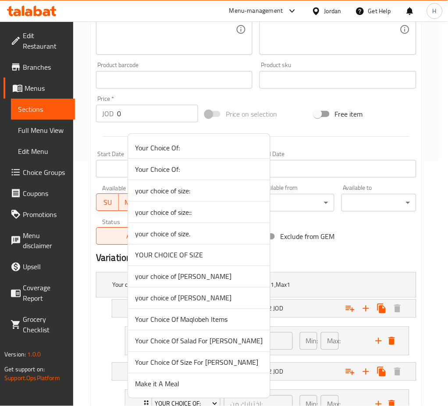
click at [165, 379] on span "Make it A Meal" at bounding box center [199, 384] width 128 height 11
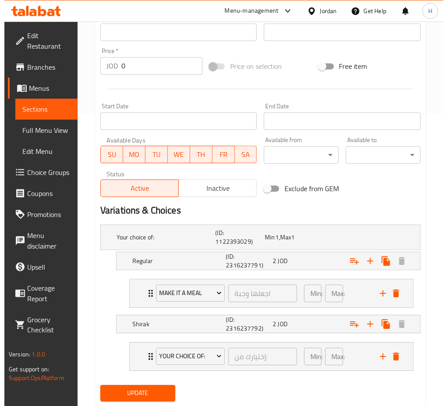
scroll to position [317, 0]
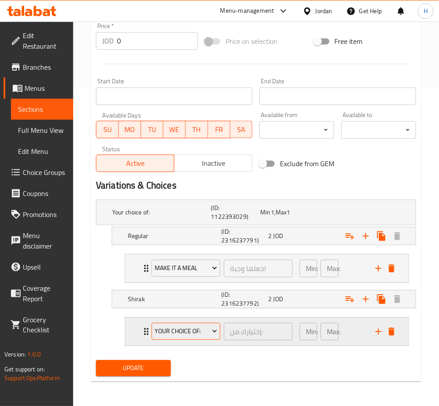
click at [188, 340] on button "Your Choice Of:" at bounding box center [186, 332] width 69 height 18
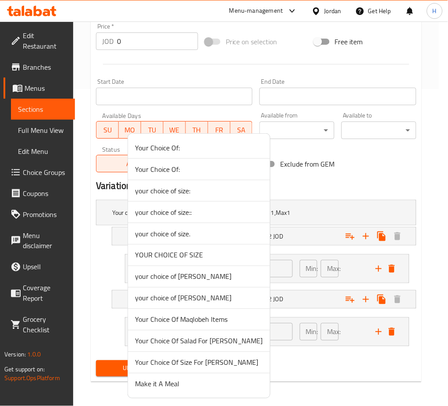
click at [160, 381] on span "Make it A Meal" at bounding box center [199, 384] width 128 height 11
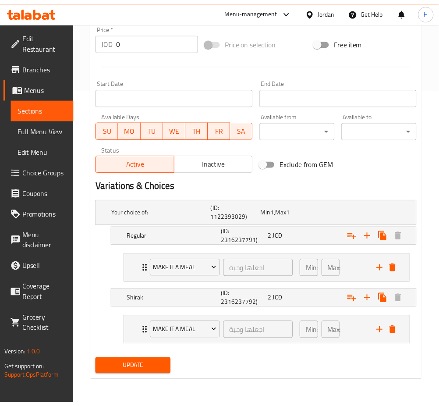
scroll to position [308, 0]
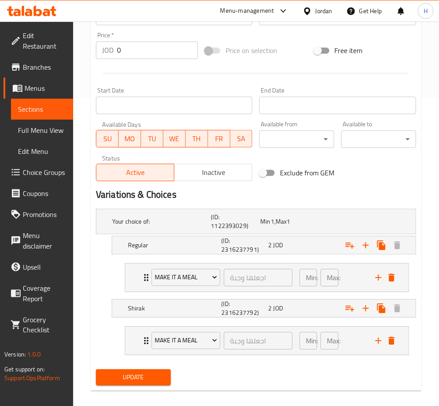
drag, startPoint x: 145, startPoint y: 374, endPoint x: 148, endPoint y: 369, distance: 4.9
click at [145, 372] on span "Update" at bounding box center [133, 377] width 61 height 11
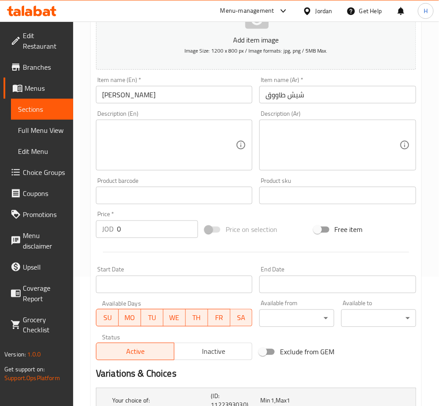
scroll to position [245, 0]
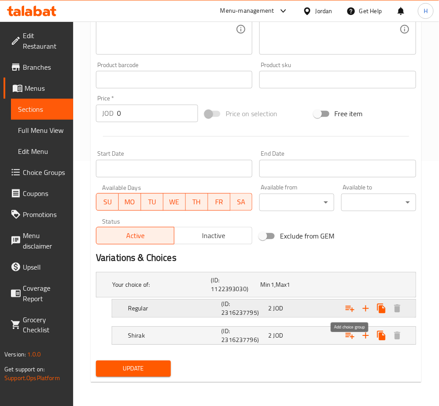
click at [352, 311] on icon "Expand" at bounding box center [350, 308] width 11 height 11
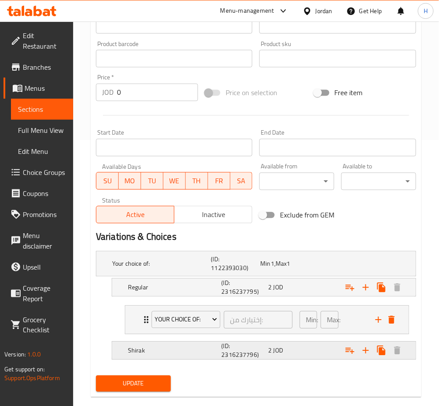
scroll to position [281, 0]
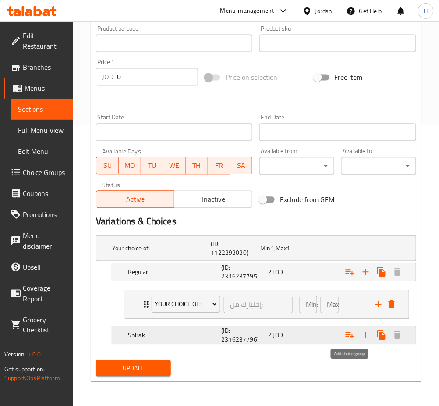
click at [347, 334] on icon "Expand" at bounding box center [350, 335] width 11 height 11
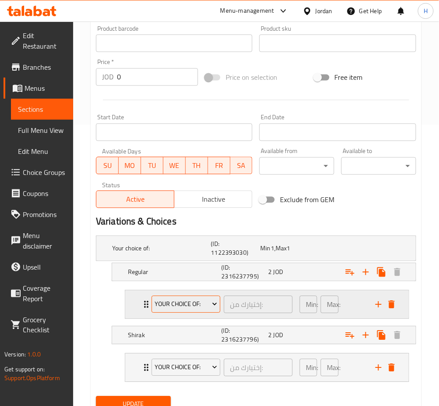
click at [211, 306] on icon "Expand" at bounding box center [214, 304] width 9 height 9
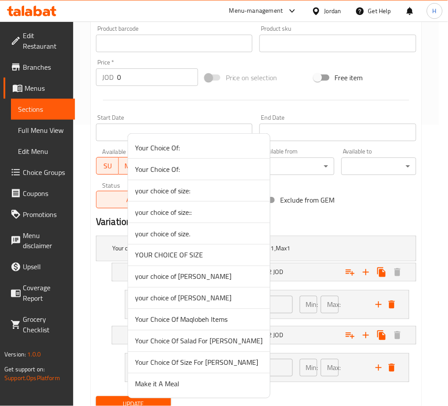
click at [165, 379] on span "Make it A Meal" at bounding box center [199, 384] width 128 height 11
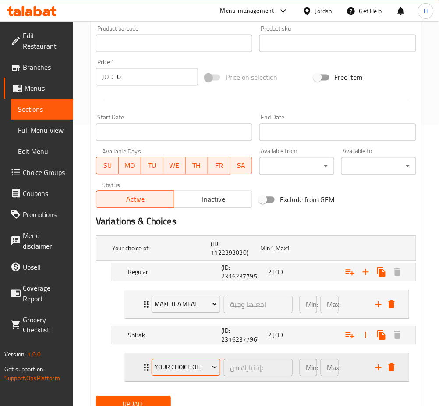
click at [175, 365] on span "Your Choice Of:" at bounding box center [186, 367] width 62 height 11
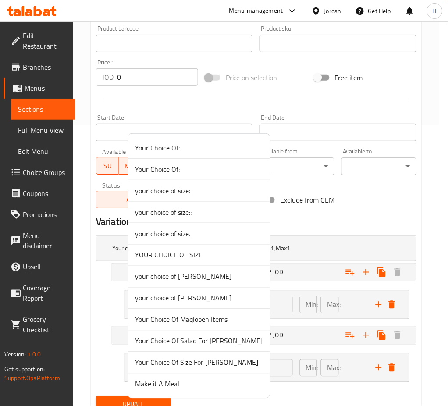
click at [176, 385] on span "Make it A Meal" at bounding box center [199, 384] width 128 height 11
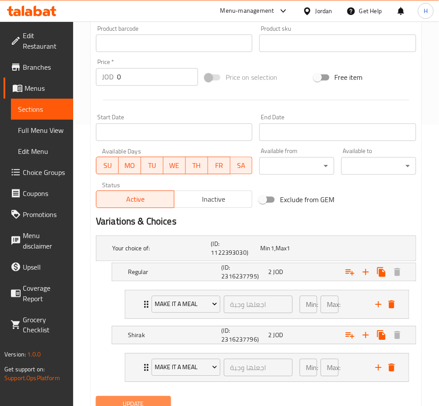
click at [151, 397] on button "Update" at bounding box center [133, 404] width 75 height 16
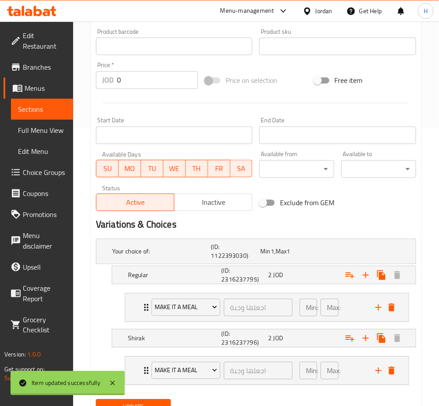
scroll to position [47, 0]
